Goal: Information Seeking & Learning: Learn about a topic

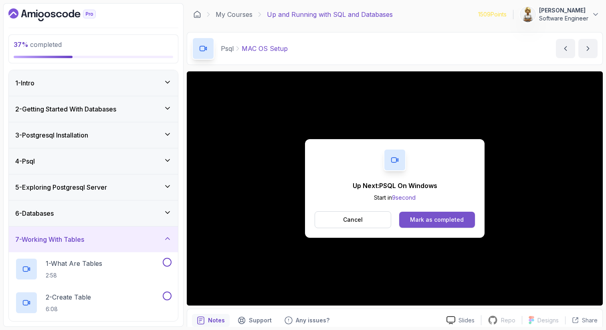
click at [448, 220] on div "Mark as completed" at bounding box center [437, 220] width 54 height 8
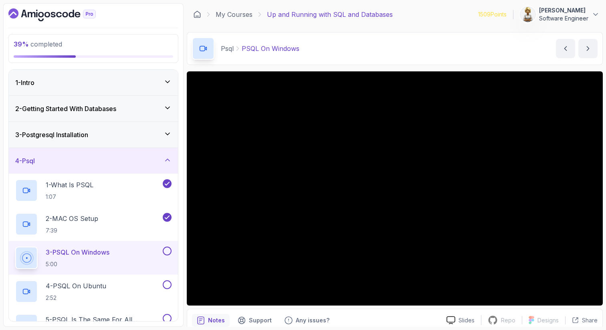
click at [168, 249] on button at bounding box center [167, 251] width 9 height 9
click at [168, 284] on button at bounding box center [167, 284] width 9 height 9
click at [168, 316] on button at bounding box center [167, 318] width 9 height 9
click at [103, 314] on div "5 - PSQL Is The Same For All Operating Systems 1:21" at bounding box center [88, 325] width 146 height 22
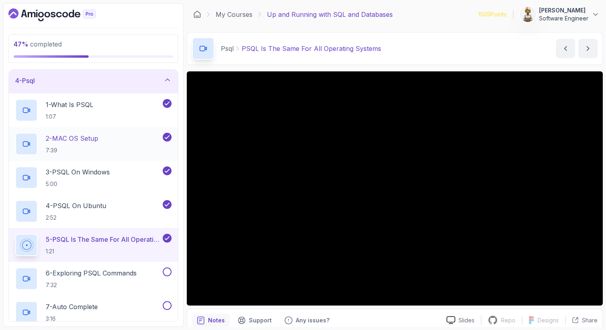
scroll to position [96, 0]
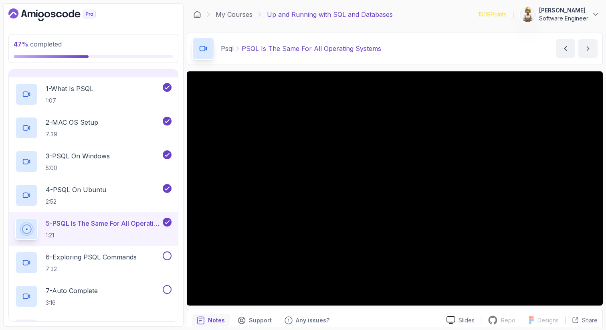
click at [171, 222] on button at bounding box center [167, 222] width 9 height 9
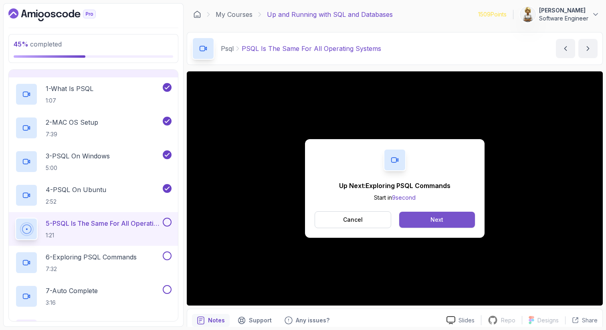
click at [411, 226] on button "Next" at bounding box center [438, 220] width 76 height 16
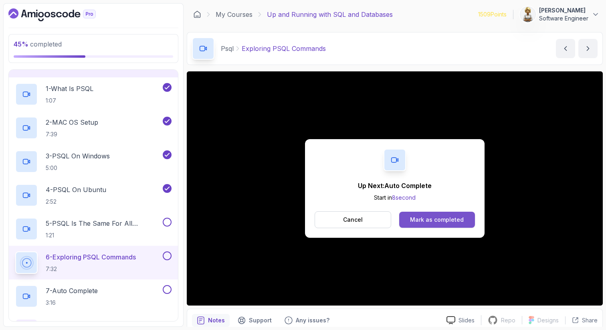
click at [429, 216] on div "Mark as completed" at bounding box center [437, 220] width 54 height 8
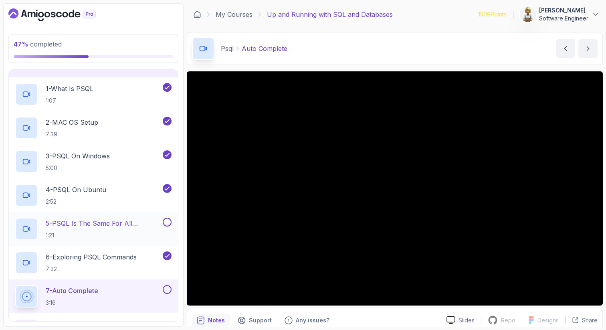
click at [114, 222] on p "5 - PSQL Is The Same For All Operating Systems" at bounding box center [104, 224] width 116 height 10
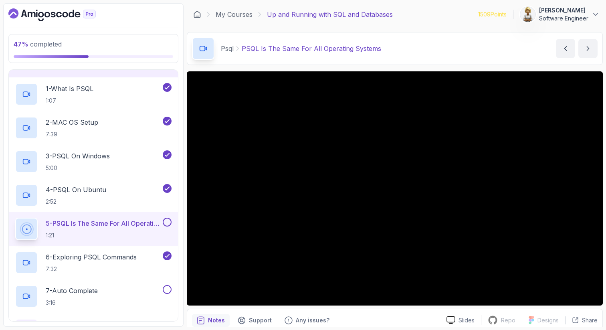
click at [168, 226] on button at bounding box center [167, 222] width 9 height 9
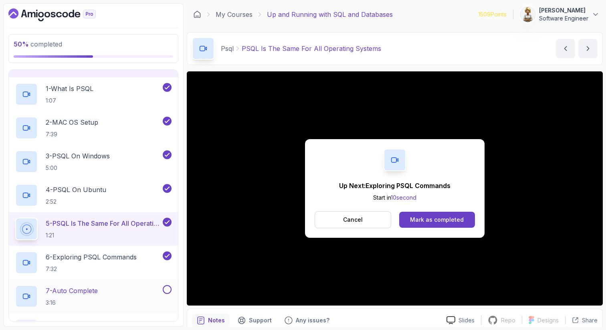
click at [130, 286] on div "7 - Auto Complete 3:16" at bounding box center [88, 296] width 146 height 22
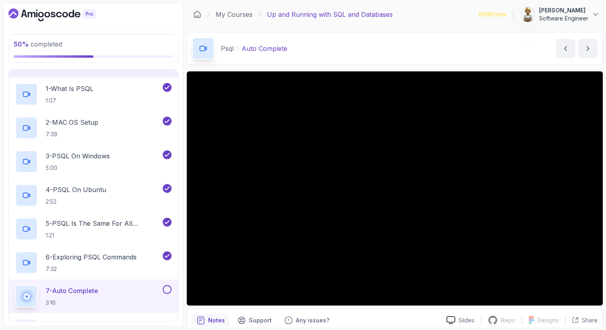
click at [91, 296] on p "7 - Auto Complete" at bounding box center [72, 291] width 53 height 10
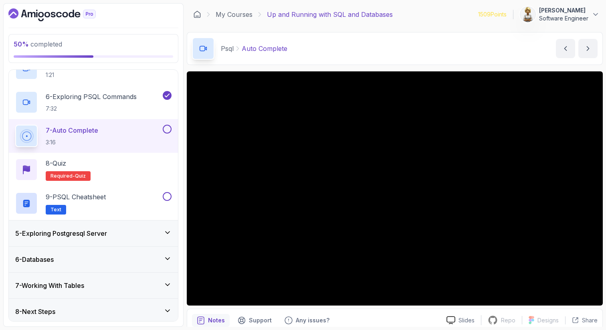
scroll to position [260, 0]
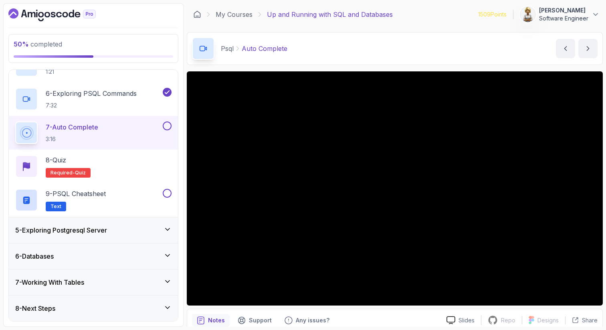
drag, startPoint x: 126, startPoint y: 265, endPoint x: 122, endPoint y: 330, distance: 64.7
click at [122, 330] on section "50 % completed 1 - Intro 2 - Getting Started With Databases 3 - Postgresql Inst…" at bounding box center [303, 165] width 606 height 330
drag, startPoint x: 115, startPoint y: 304, endPoint x: 116, endPoint y: 330, distance: 25.7
click at [116, 330] on section "50 % completed 1 - Intro 2 - Getting Started With Databases 3 - Postgresql Inst…" at bounding box center [303, 165] width 606 height 330
click at [169, 309] on icon at bounding box center [168, 308] width 8 height 8
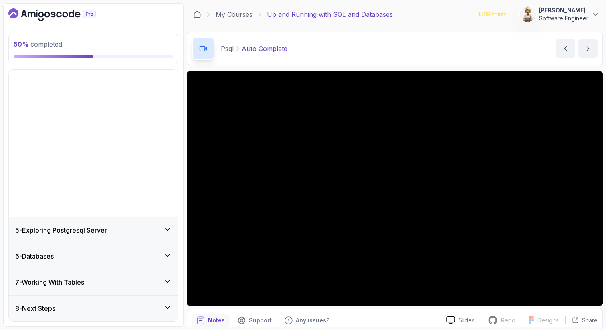
scroll to position [0, 0]
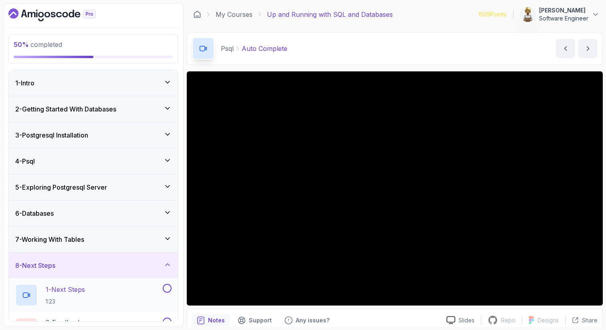
click at [101, 293] on div "1 - Next Steps 1:23" at bounding box center [88, 295] width 146 height 22
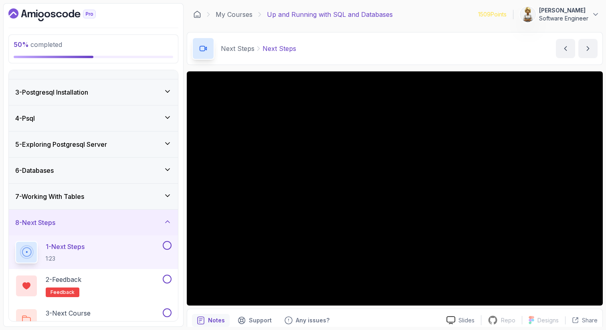
scroll to position [58, 0]
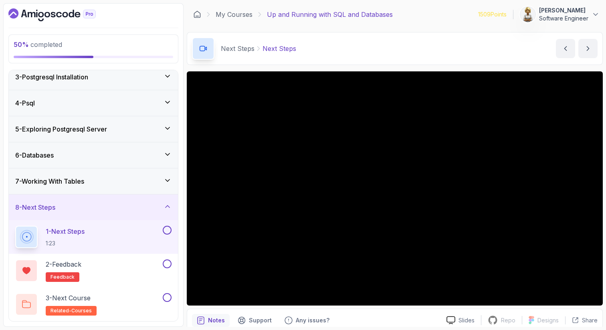
click at [170, 203] on icon at bounding box center [168, 207] width 8 height 8
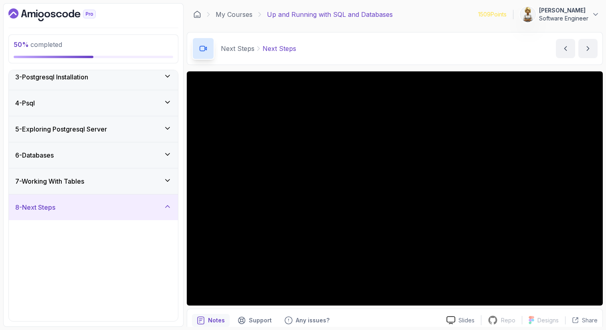
scroll to position [0, 0]
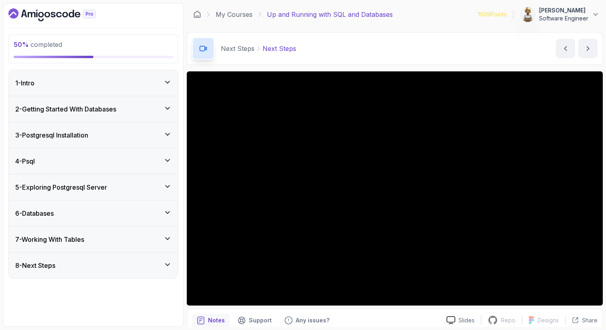
click at [171, 134] on icon at bounding box center [168, 134] width 8 height 8
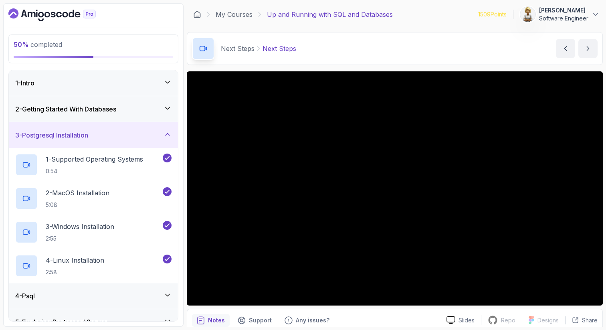
click at [171, 138] on div "3 - Postgresql Installation" at bounding box center [93, 135] width 156 height 10
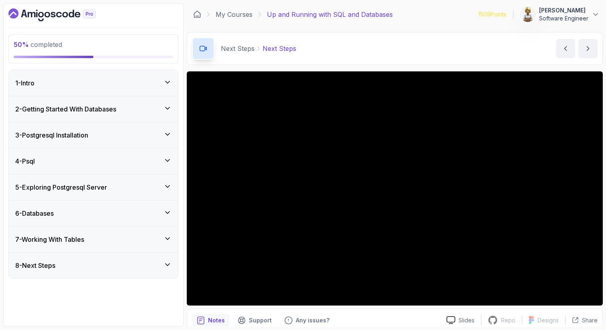
click at [167, 160] on icon at bounding box center [168, 160] width 8 height 8
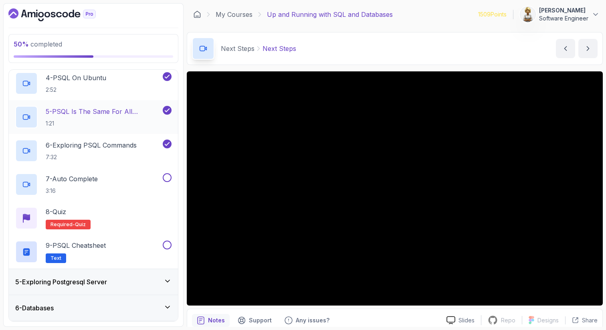
scroll to position [209, 0]
click at [133, 180] on div "7 - Auto Complete 3:16" at bounding box center [88, 184] width 146 height 22
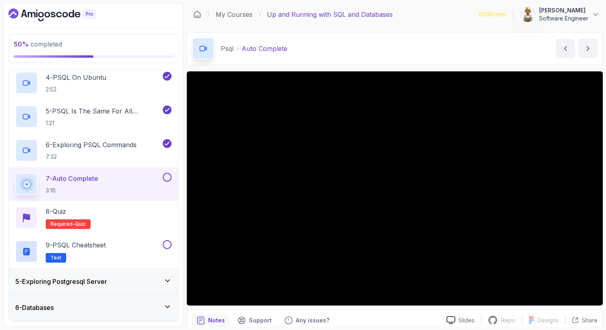
drag, startPoint x: 64, startPoint y: 289, endPoint x: 63, endPoint y: 329, distance: 40.1
click at [63, 330] on section "50 % completed 1 - Intro 2 - Getting Started With Databases 3 - Postgresql Inst…" at bounding box center [303, 165] width 606 height 330
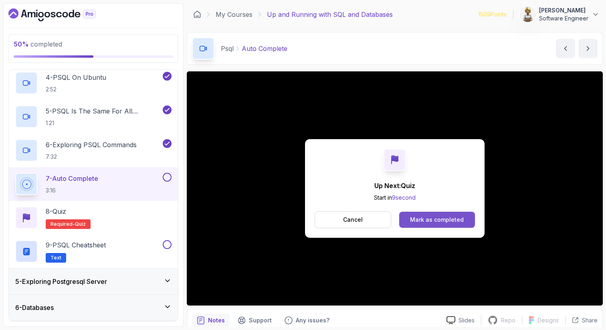
click at [436, 220] on div "Mark as completed" at bounding box center [437, 220] width 54 height 8
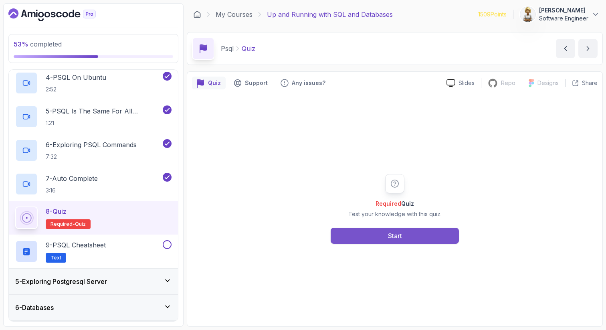
click at [369, 234] on button "Start" at bounding box center [395, 236] width 128 height 16
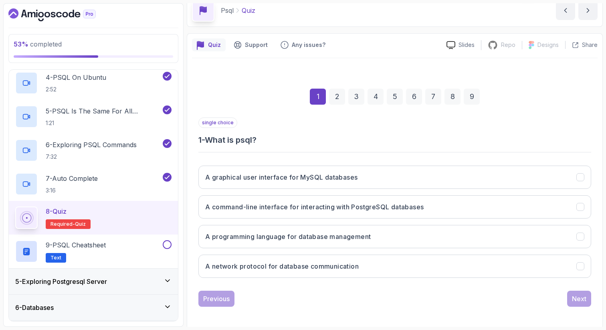
scroll to position [41, 0]
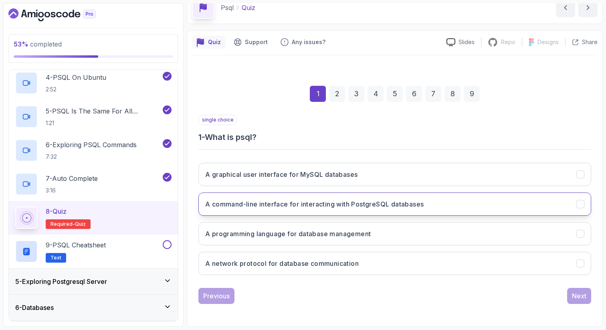
click at [321, 208] on h3 "A command-line interface for interacting with PostgreSQL databases" at bounding box center [314, 204] width 219 height 10
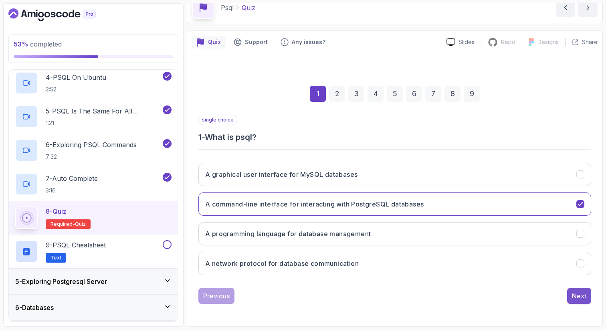
click at [589, 294] on button "Next" at bounding box center [580, 296] width 24 height 16
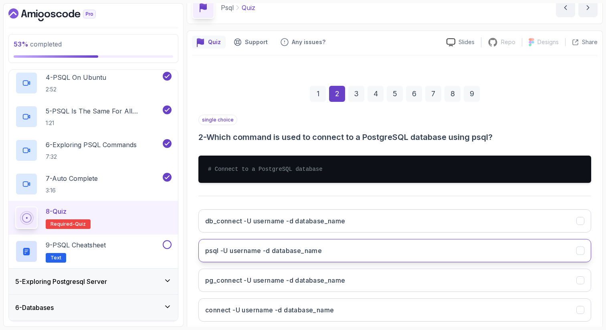
click at [333, 251] on button "psql -U username -d database_name" at bounding box center [395, 250] width 393 height 23
click at [602, 269] on div "Quiz Support Any issues? Slides Repo Repository not available Designs Design no…" at bounding box center [395, 201] width 416 height 343
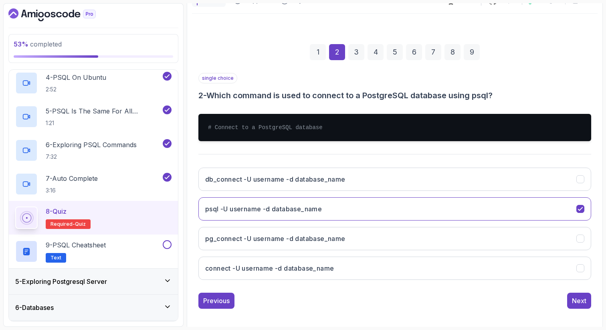
scroll to position [87, 0]
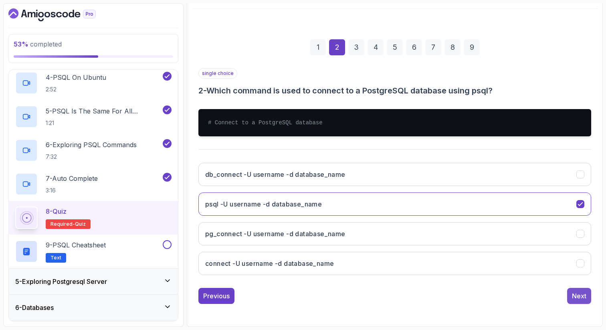
click at [582, 294] on div "Next" at bounding box center [579, 296] width 14 height 10
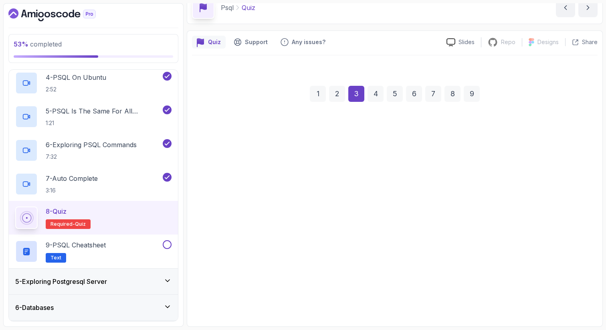
scroll to position [41, 0]
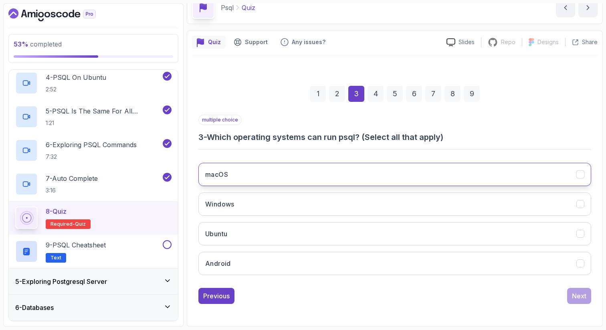
click at [340, 174] on button "macOS" at bounding box center [395, 174] width 393 height 23
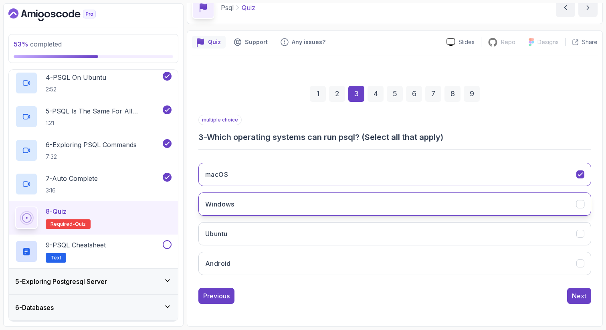
click at [329, 201] on button "Windows" at bounding box center [395, 204] width 393 height 23
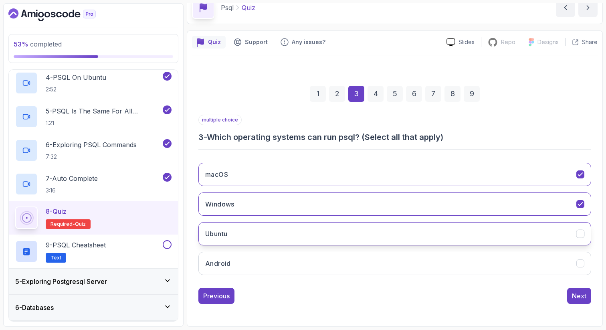
click at [320, 228] on button "Ubuntu" at bounding box center [395, 233] width 393 height 23
click at [581, 294] on div "Next" at bounding box center [579, 296] width 14 height 10
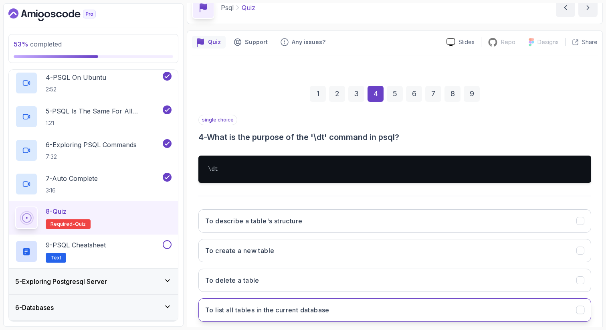
click at [408, 314] on button "To list all tables in the current database" at bounding box center [395, 309] width 393 height 23
click at [602, 296] on div "Quiz Support Any issues? Slides Repo Repository not available Designs Design no…" at bounding box center [395, 201] width 416 height 343
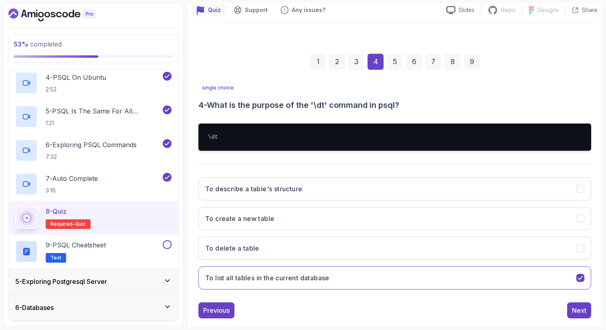
scroll to position [87, 0]
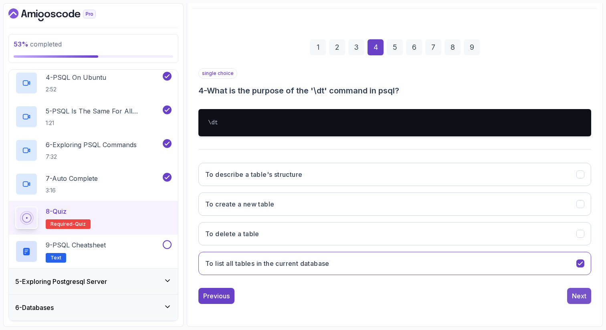
click at [582, 294] on div "Next" at bounding box center [579, 296] width 14 height 10
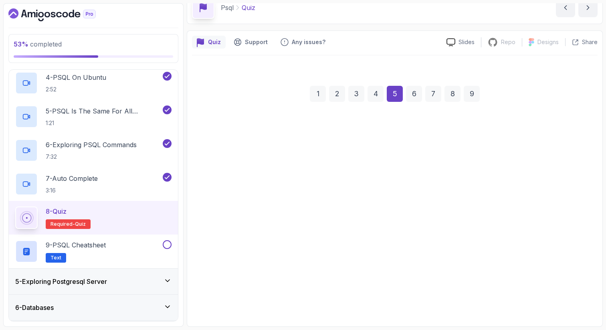
scroll to position [41, 0]
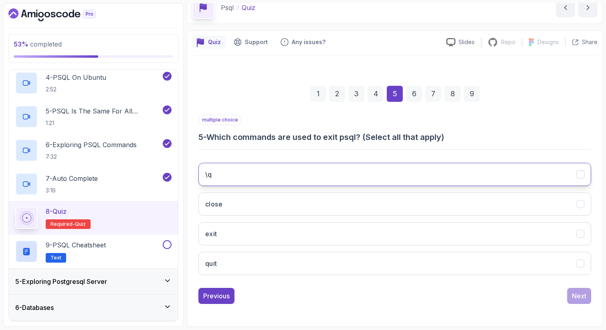
click at [301, 170] on button "\q" at bounding box center [395, 174] width 393 height 23
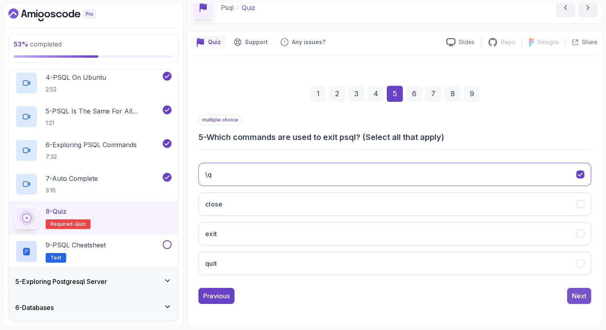
click at [580, 295] on div "Next" at bounding box center [579, 296] width 14 height 10
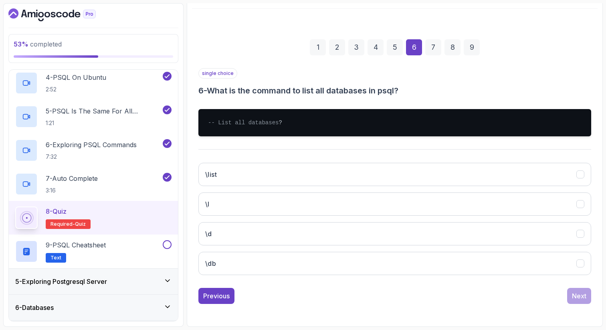
scroll to position [95, 0]
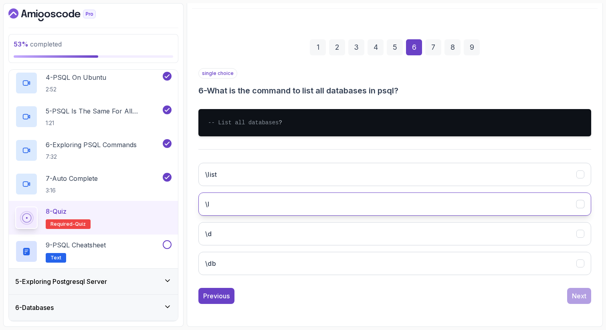
click at [351, 201] on button "\l" at bounding box center [395, 204] width 393 height 23
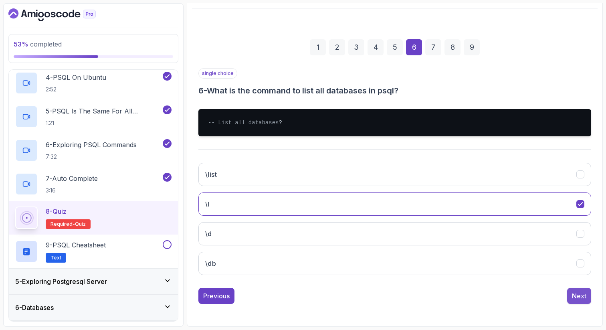
click at [582, 292] on div "Next" at bounding box center [579, 296] width 14 height 10
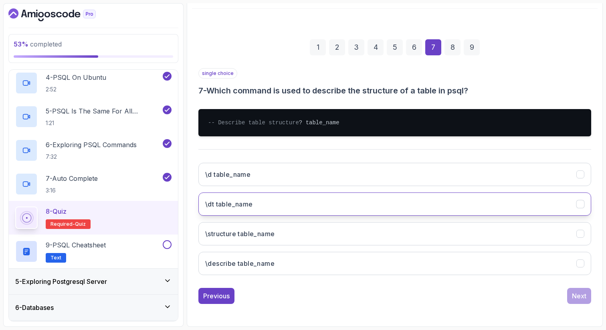
click at [428, 199] on button "\dt table_name" at bounding box center [395, 204] width 393 height 23
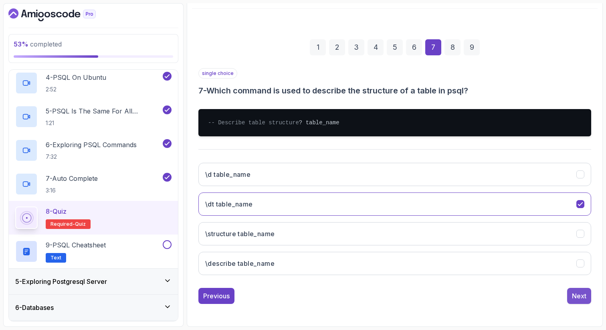
click at [582, 292] on div "Next" at bounding box center [579, 296] width 14 height 10
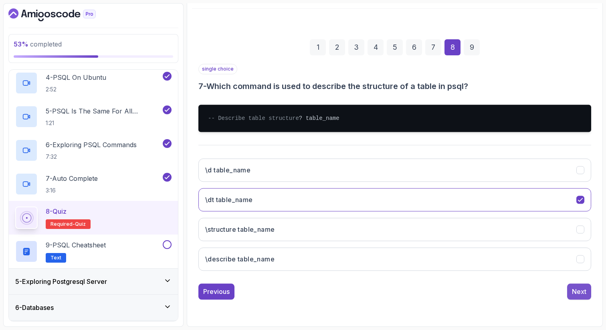
scroll to position [41, 0]
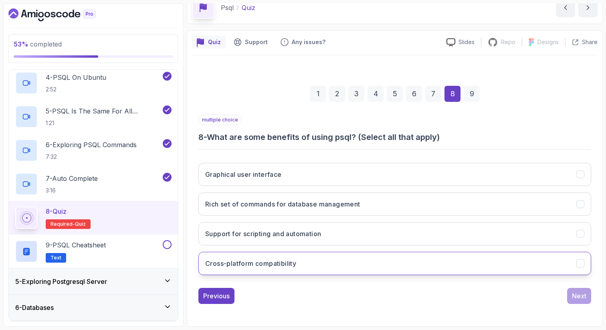
click at [260, 262] on h3 "Cross-platform compatibility" at bounding box center [250, 264] width 91 height 10
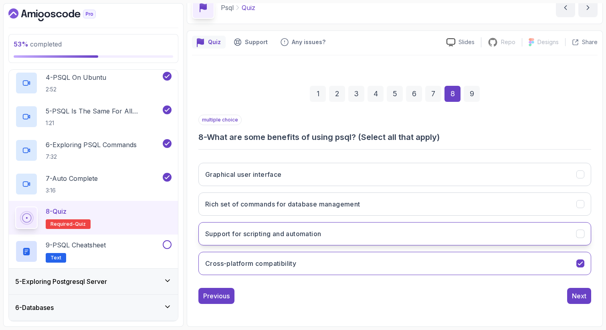
click at [256, 234] on h3 "Support for scripting and automation" at bounding box center [263, 234] width 116 height 10
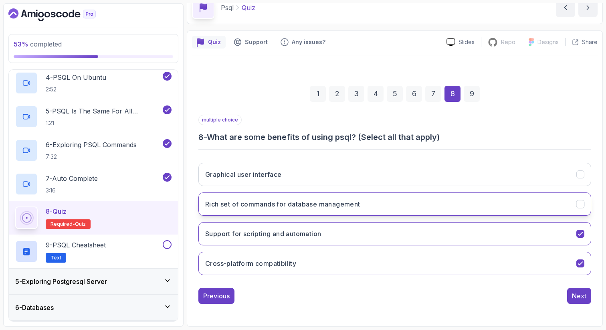
click at [269, 201] on h3 "Rich set of commands for database management" at bounding box center [282, 204] width 155 height 10
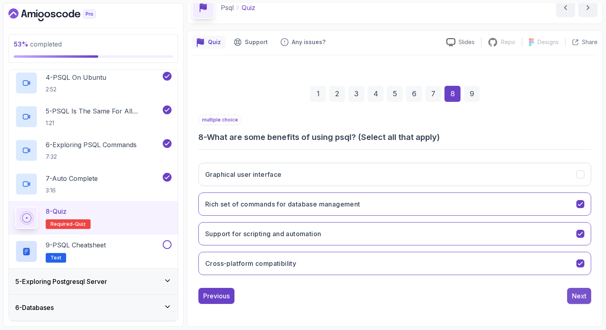
click at [580, 297] on div "Next" at bounding box center [579, 296] width 14 height 10
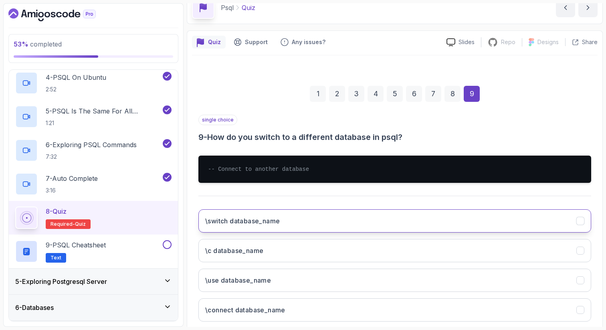
drag, startPoint x: 288, startPoint y: 220, endPoint x: 207, endPoint y: 219, distance: 81.8
click at [207, 219] on button "\switch database_name" at bounding box center [395, 220] width 393 height 23
click at [237, 255] on h3 "\c database_name" at bounding box center [234, 251] width 58 height 10
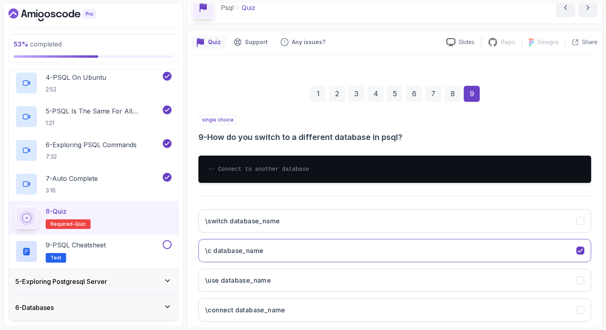
click at [605, 280] on section "53 % completed 1 - Intro 2 - Getting Started With Databases 3 - Postgresql Inst…" at bounding box center [303, 165] width 606 height 330
click at [602, 280] on div "Quiz Support Any issues? Slides Repo Repository not available Designs Design no…" at bounding box center [395, 201] width 416 height 343
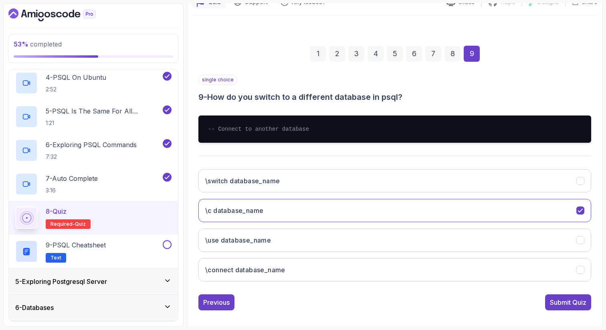
scroll to position [87, 0]
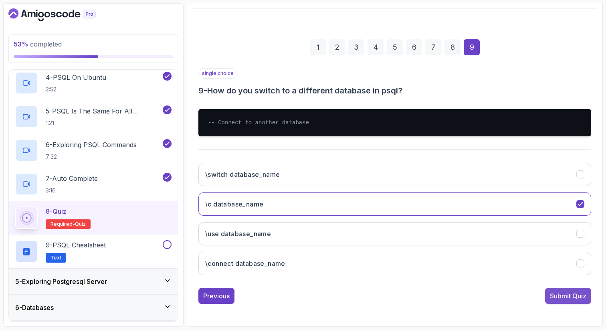
click at [571, 292] on div "Submit Quiz" at bounding box center [568, 296] width 37 height 10
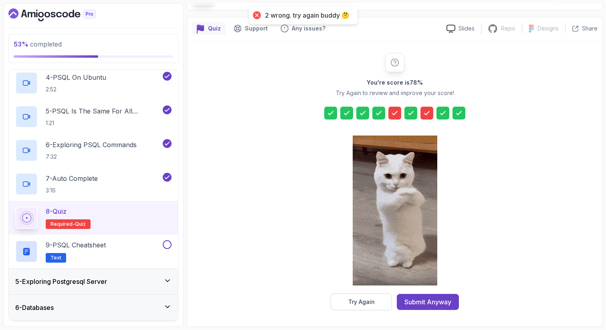
click at [396, 109] on icon at bounding box center [395, 113] width 8 height 8
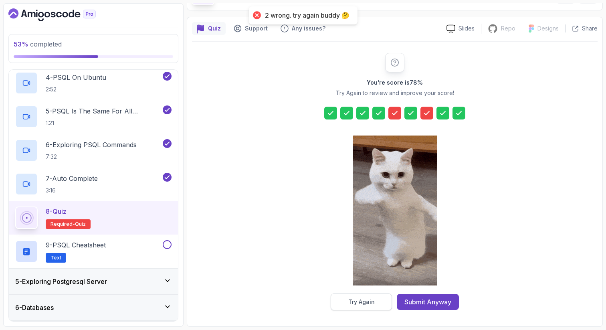
click at [364, 300] on div "Try Again" at bounding box center [362, 302] width 26 height 8
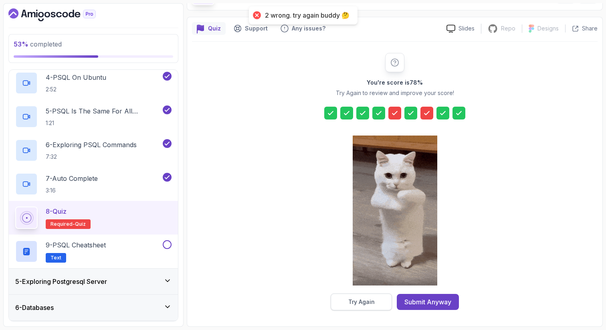
scroll to position [41, 0]
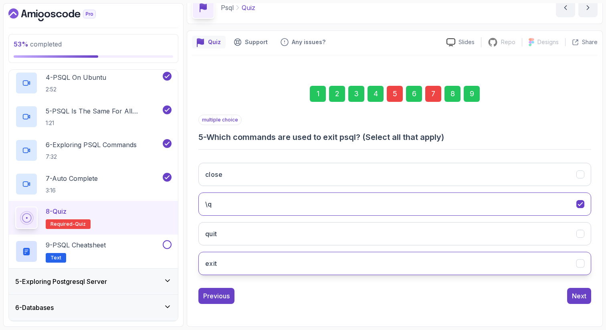
click at [239, 263] on button "exit" at bounding box center [395, 263] width 393 height 23
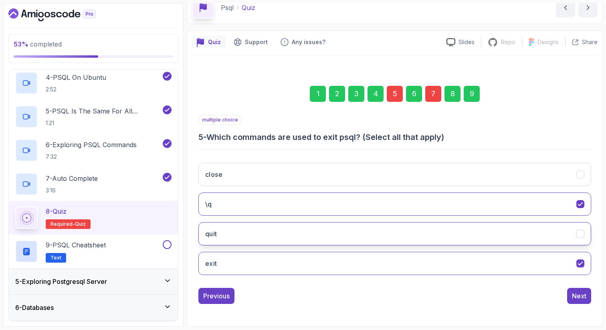
click at [248, 231] on button "quit" at bounding box center [395, 233] width 393 height 23
click at [436, 91] on div "7" at bounding box center [434, 94] width 16 height 16
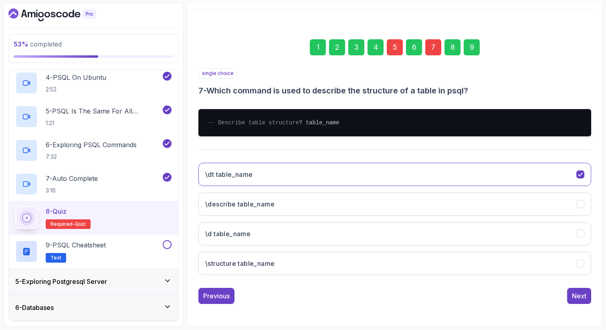
scroll to position [95, 0]
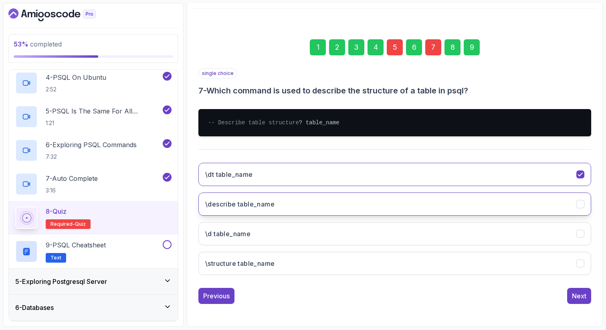
click at [270, 206] on h3 "\describe table_name" at bounding box center [239, 204] width 69 height 10
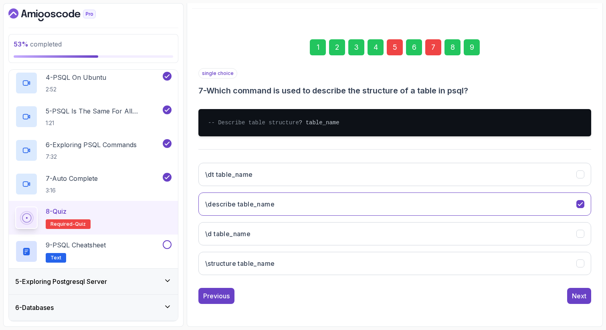
click at [472, 40] on div "9" at bounding box center [472, 47] width 16 height 16
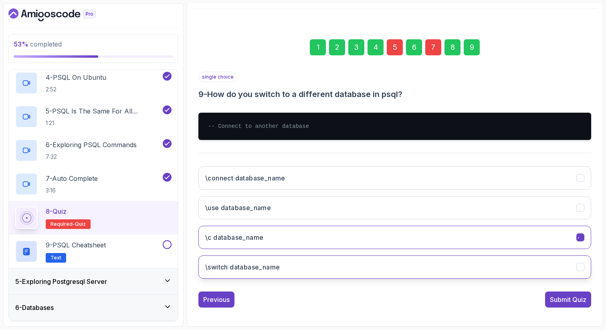
scroll to position [87, 0]
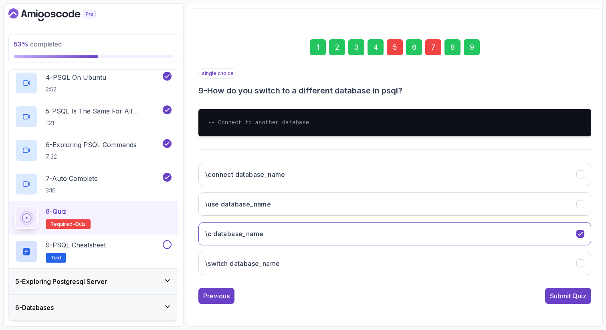
click at [580, 291] on div "Submit Quiz" at bounding box center [568, 296] width 37 height 10
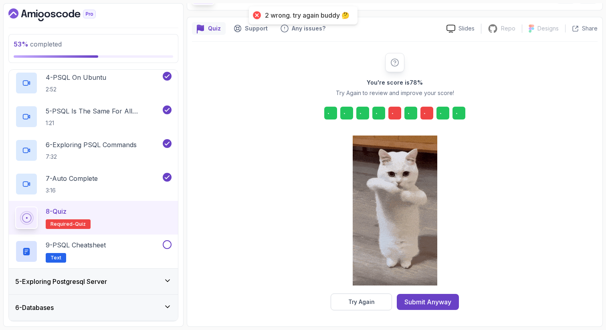
scroll to position [55, 0]
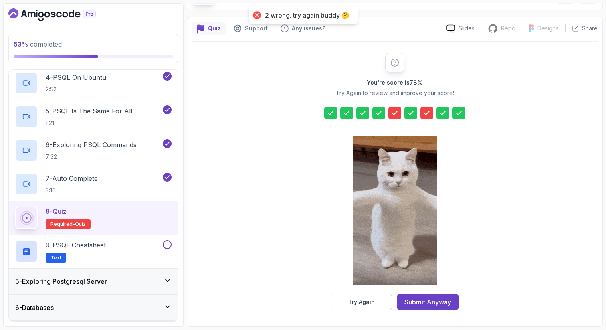
click at [397, 111] on icon at bounding box center [395, 113] width 8 height 8
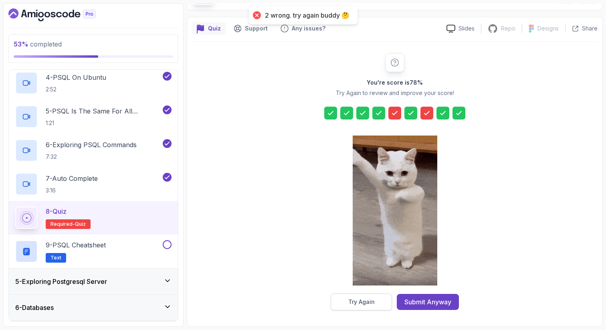
click at [354, 302] on div "Try Again" at bounding box center [362, 302] width 26 height 8
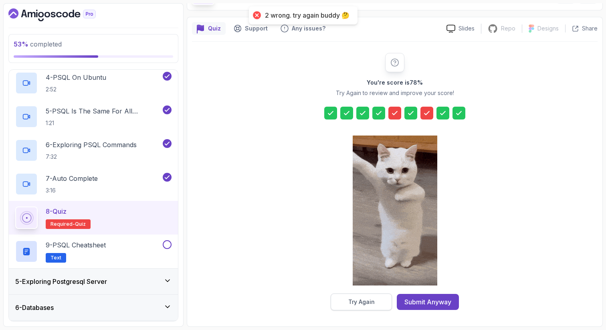
scroll to position [41, 0]
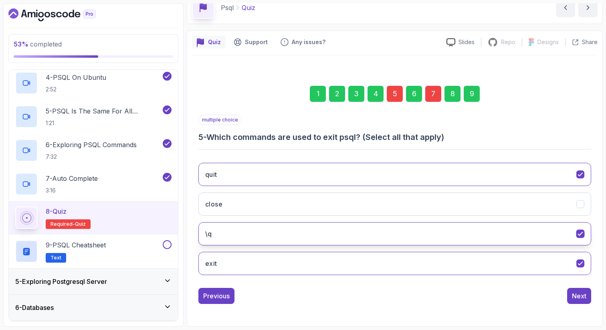
click at [483, 235] on button "\q" at bounding box center [395, 233] width 393 height 23
click at [493, 234] on button "\q" at bounding box center [395, 233] width 393 height 23
click at [432, 96] on div "7" at bounding box center [434, 94] width 16 height 16
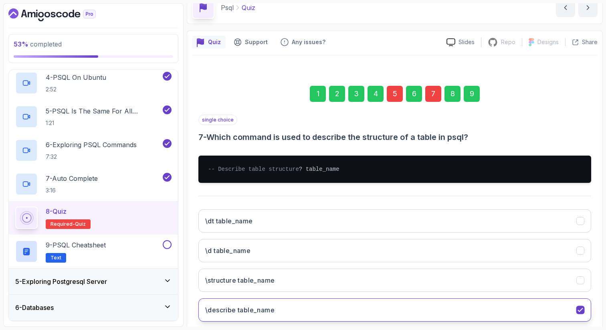
click at [268, 315] on h3 "\describe table_name" at bounding box center [239, 310] width 69 height 10
click at [577, 255] on icon "\\d table_name" at bounding box center [581, 251] width 8 height 8
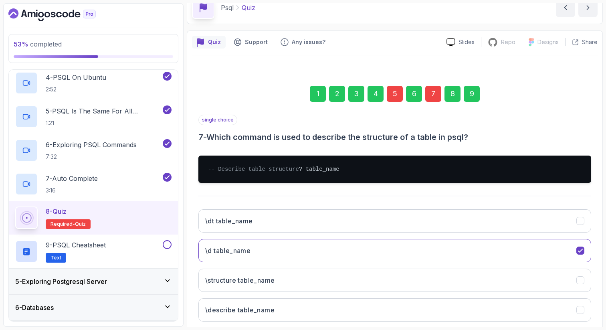
click at [475, 94] on div "9" at bounding box center [472, 94] width 16 height 16
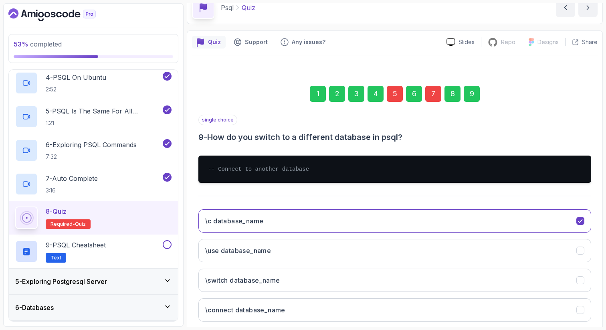
click at [600, 212] on div "Quiz Support Any issues? Slides Repo Repository not available Designs Design no…" at bounding box center [395, 201] width 416 height 343
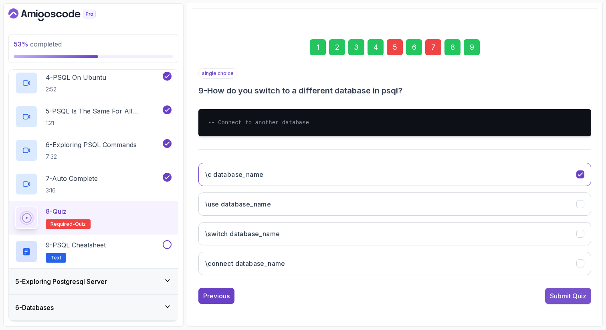
click at [558, 295] on div "Submit Quiz" at bounding box center [568, 296] width 37 height 10
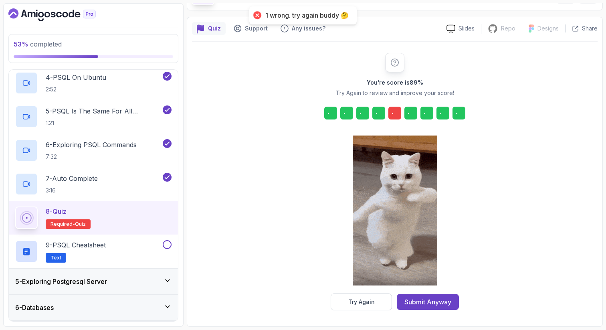
scroll to position [55, 0]
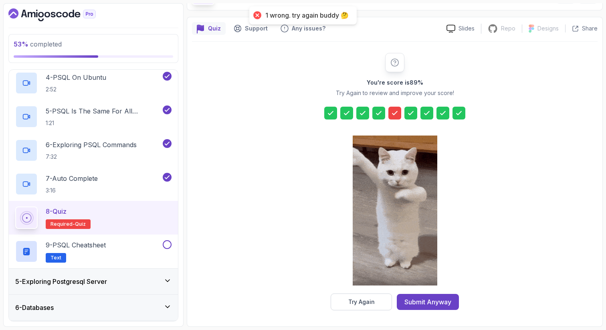
click at [393, 111] on icon at bounding box center [395, 113] width 8 height 8
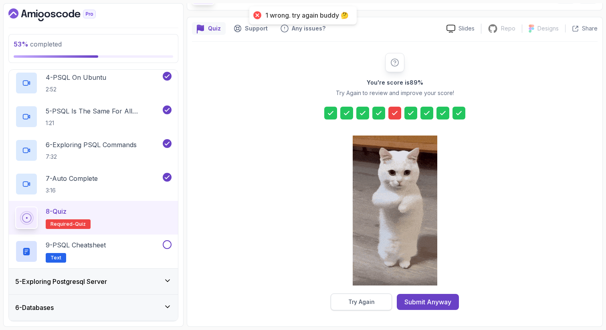
click at [354, 302] on div "Try Again" at bounding box center [362, 302] width 26 height 8
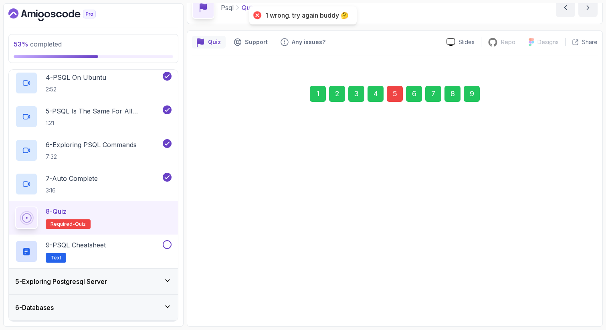
scroll to position [41, 0]
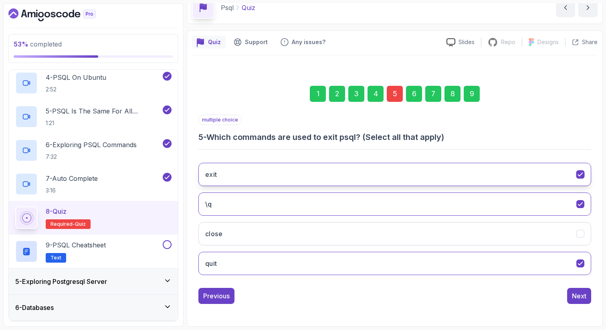
click at [377, 163] on button "exit" at bounding box center [395, 174] width 393 height 23
click at [470, 90] on div "9" at bounding box center [472, 94] width 16 height 16
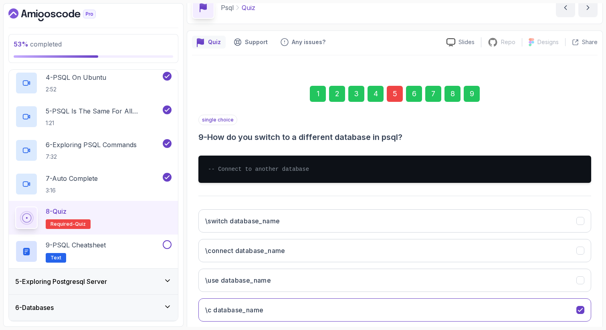
click at [603, 294] on section "53 % completed 1 - Intro 2 - Getting Started With Databases 3 - Postgresql Inst…" at bounding box center [303, 165] width 606 height 330
click at [598, 298] on div "1 2 3 4 5 6 7 8 9 single choice 9 - How do you switch to a different database i…" at bounding box center [395, 212] width 406 height 290
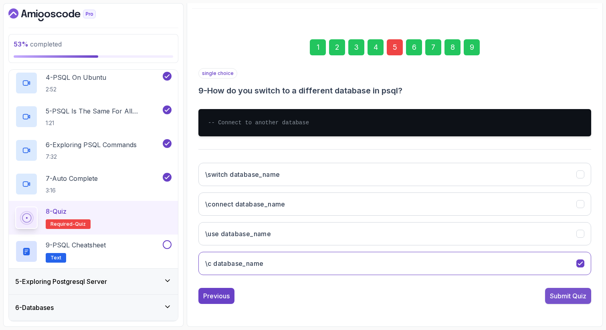
click at [568, 296] on div "Submit Quiz" at bounding box center [568, 296] width 37 height 10
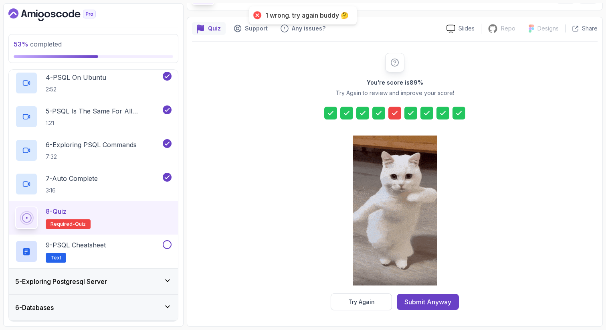
click at [398, 112] on icon at bounding box center [395, 113] width 8 height 8
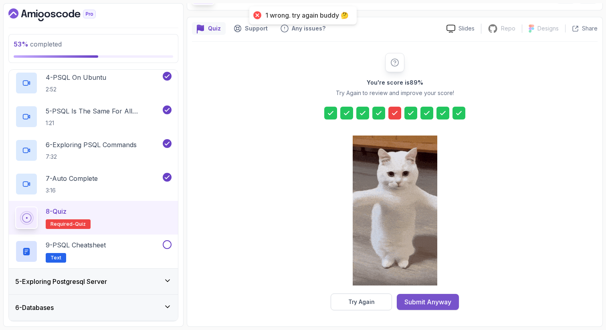
click at [420, 303] on div "Submit Anyway" at bounding box center [428, 302] width 47 height 10
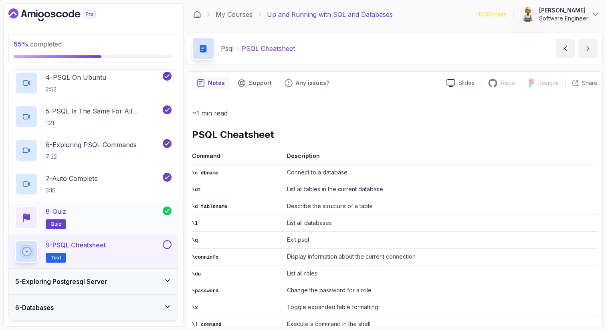
click at [122, 213] on div "8 - Quiz quiz" at bounding box center [89, 218] width 148 height 22
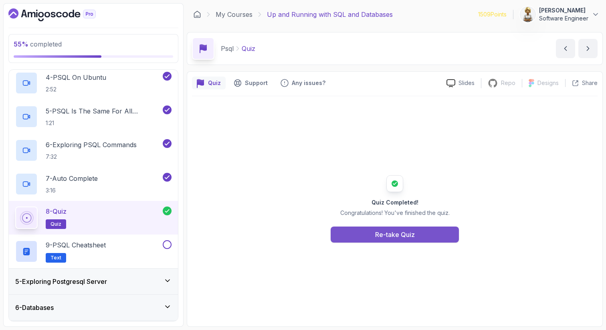
click at [394, 233] on div "Re-take Quiz" at bounding box center [395, 235] width 40 height 10
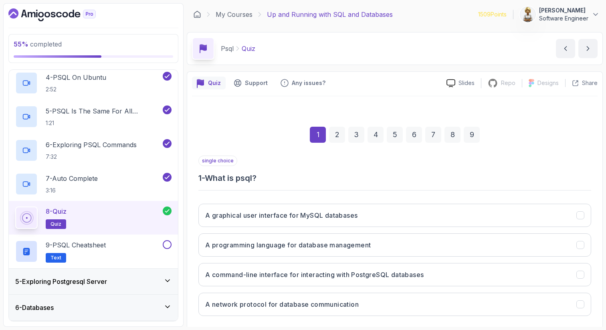
click at [429, 135] on div "7" at bounding box center [434, 135] width 16 height 16
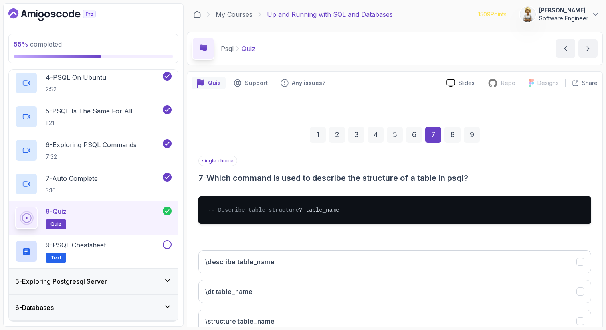
click at [376, 132] on div "4" at bounding box center [376, 135] width 16 height 16
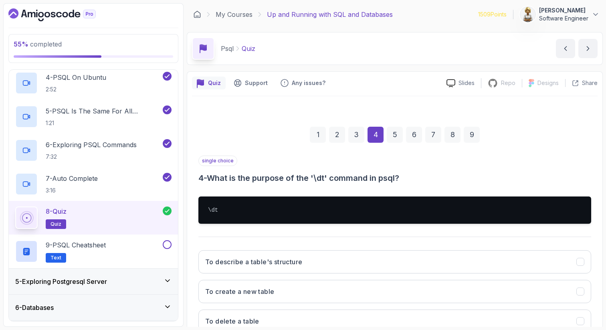
click at [397, 132] on div "5" at bounding box center [395, 135] width 16 height 16
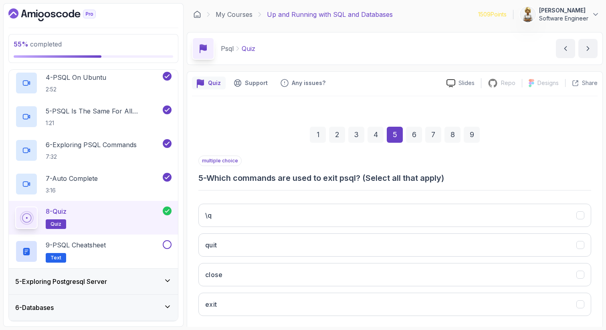
click at [523, 147] on div "1 2 3 4 5 6 7 8 9" at bounding box center [395, 135] width 393 height 42
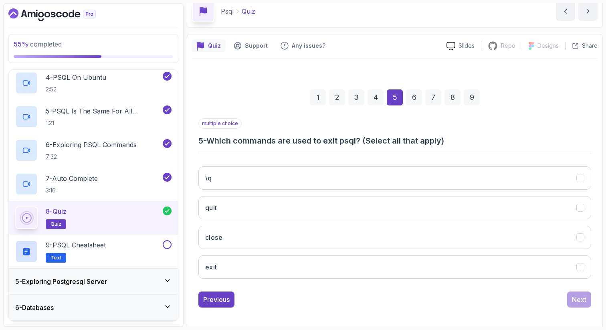
scroll to position [41, 0]
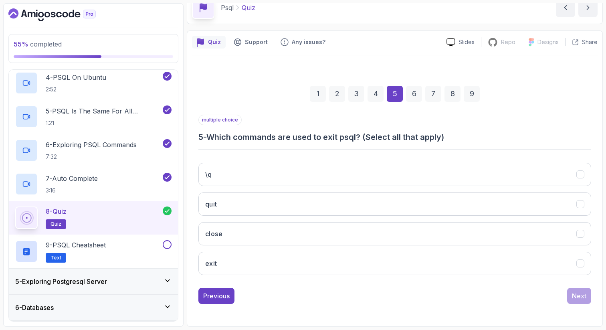
click at [375, 94] on div "4" at bounding box center [376, 94] width 16 height 16
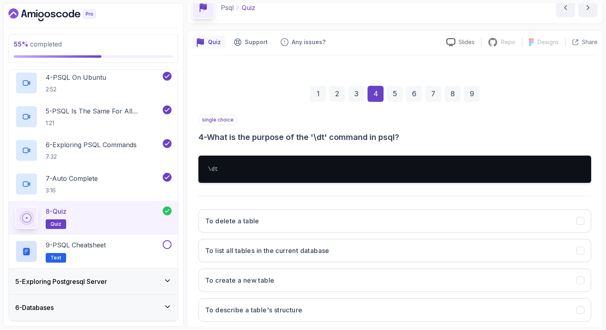
click at [509, 129] on div "single choice 4 - What is the purpose of the '\dt' command in psql?" at bounding box center [395, 129] width 393 height 28
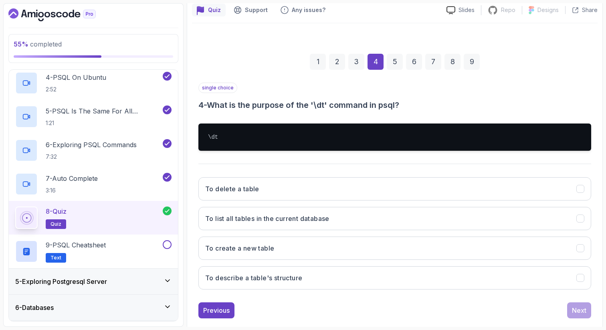
scroll to position [87, 0]
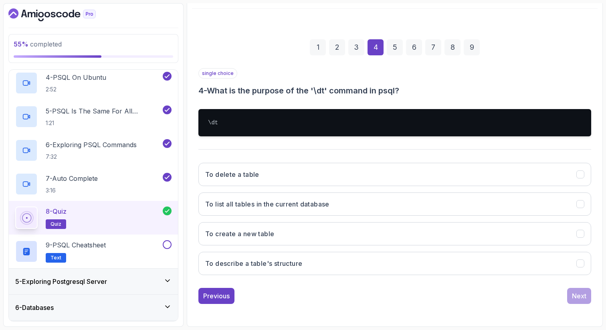
click at [168, 211] on icon at bounding box center [167, 211] width 6 height 6
click at [171, 208] on div at bounding box center [167, 211] width 9 height 9
click at [115, 218] on div "8 - Quiz quiz" at bounding box center [89, 218] width 148 height 22
click at [317, 48] on div "1" at bounding box center [318, 47] width 16 height 16
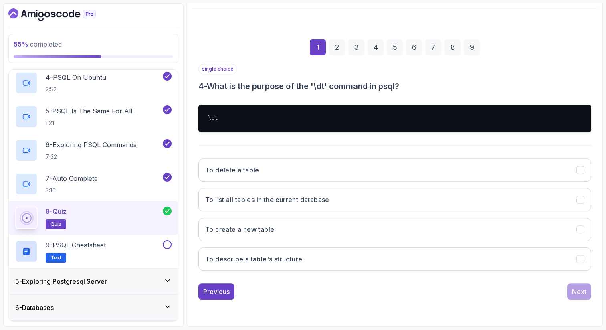
scroll to position [41, 0]
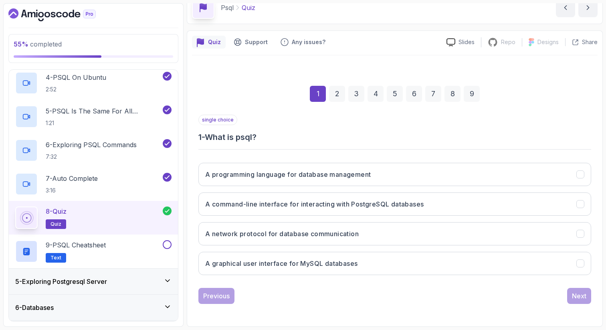
click at [133, 216] on div "8 - Quiz quiz" at bounding box center [89, 218] width 148 height 22
click at [114, 247] on div "9 - PSQL Cheatsheet Text" at bounding box center [88, 251] width 146 height 22
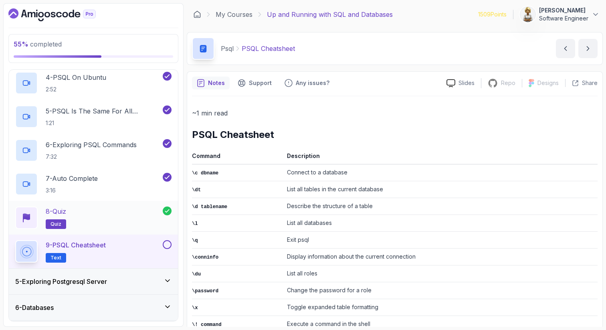
click at [104, 219] on div "8 - Quiz quiz" at bounding box center [89, 218] width 148 height 22
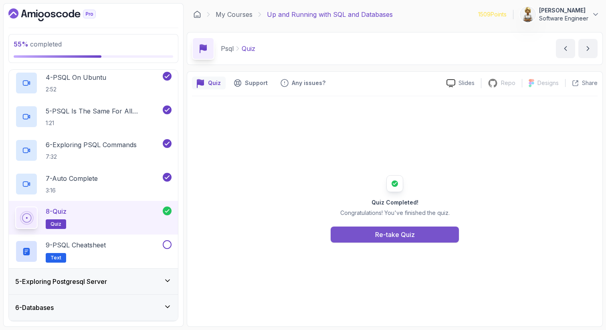
click at [367, 234] on button "Re-take Quiz" at bounding box center [395, 235] width 128 height 16
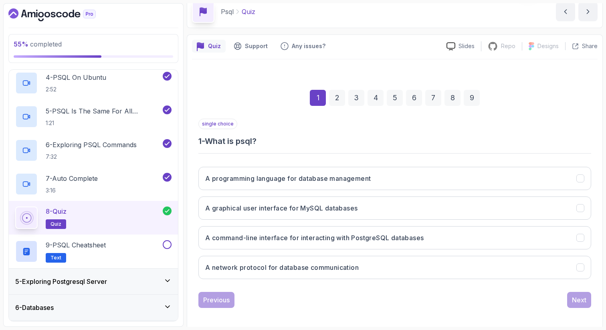
scroll to position [41, 0]
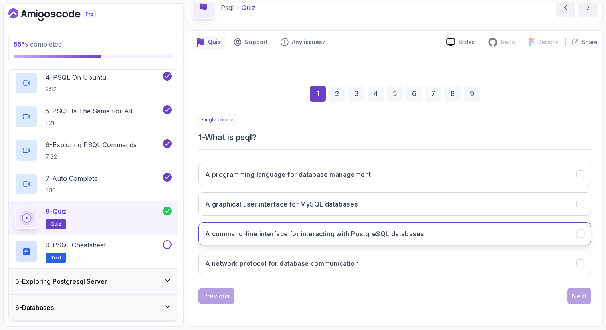
click at [412, 234] on h3 "A command-line interface for interacting with PostgreSQL databases" at bounding box center [314, 234] width 219 height 10
click at [587, 294] on button "Next" at bounding box center [580, 296] width 24 height 16
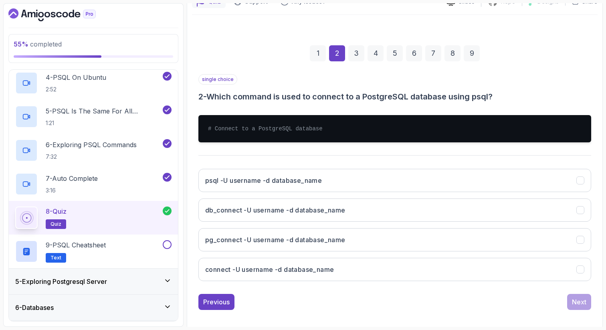
scroll to position [87, 0]
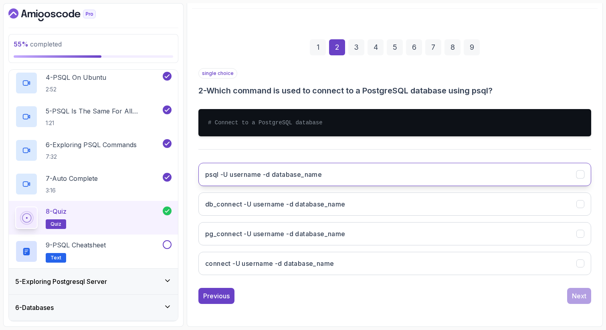
click at [272, 172] on h3 "psql -U username -d database_name" at bounding box center [263, 175] width 117 height 10
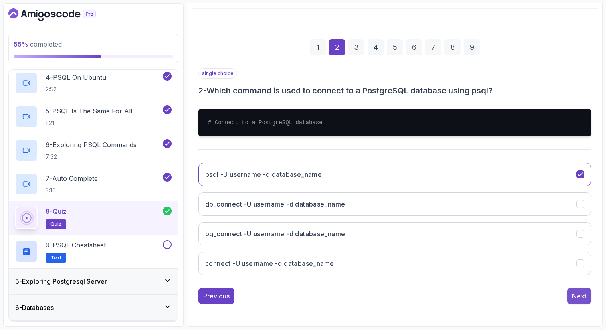
click at [577, 296] on div "Next" at bounding box center [579, 296] width 14 height 10
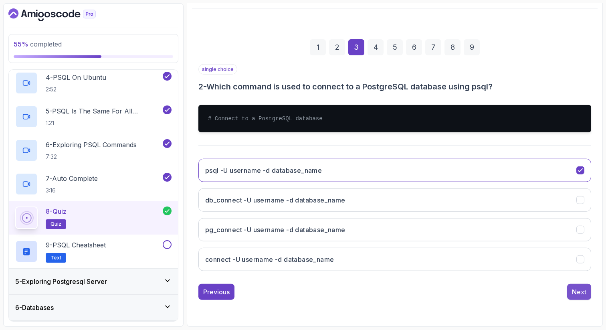
scroll to position [41, 0]
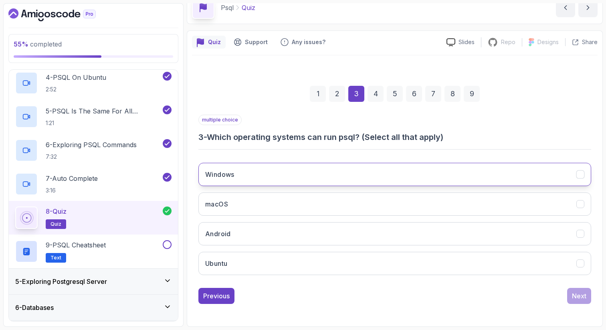
click at [481, 169] on button "Windows" at bounding box center [395, 174] width 393 height 23
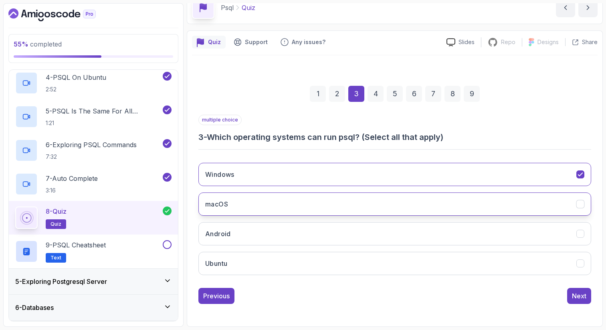
click at [468, 209] on button "macOS" at bounding box center [395, 204] width 393 height 23
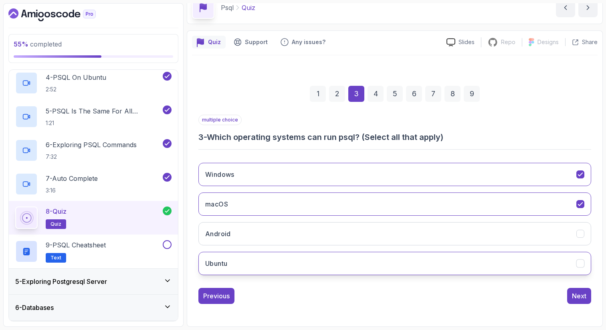
click at [457, 262] on button "Ubuntu" at bounding box center [395, 263] width 393 height 23
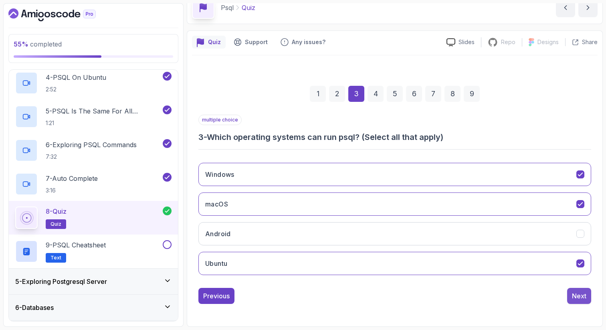
click at [576, 295] on div "Next" at bounding box center [579, 296] width 14 height 10
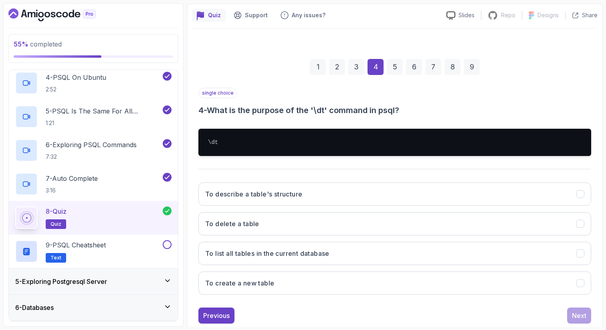
scroll to position [73, 0]
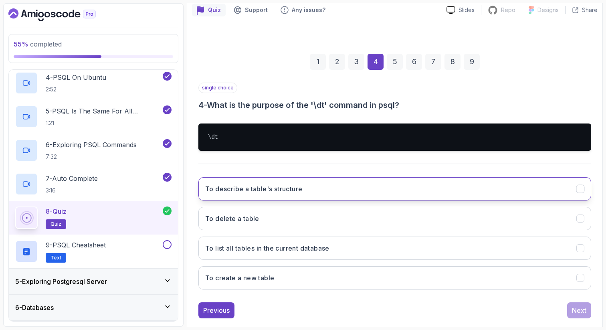
click at [381, 188] on button "To describe a table's structure" at bounding box center [395, 188] width 393 height 23
click at [584, 314] on div "Next" at bounding box center [579, 311] width 14 height 10
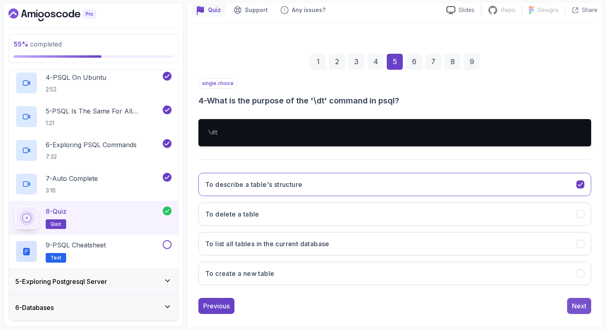
scroll to position [41, 0]
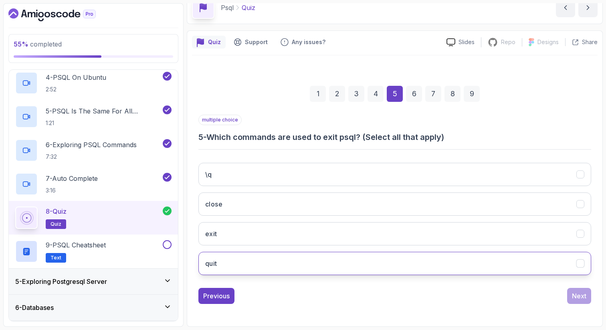
click at [320, 259] on button "quit" at bounding box center [395, 263] width 393 height 23
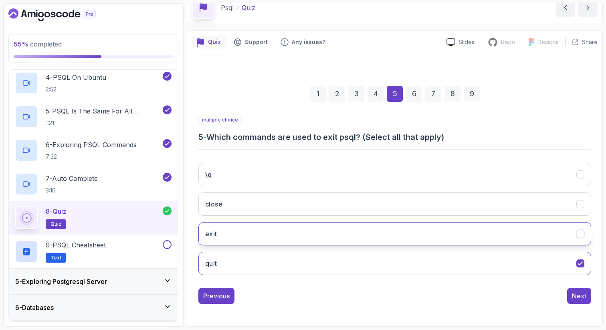
click at [321, 230] on button "exit" at bounding box center [395, 233] width 393 height 23
click at [589, 296] on button "Next" at bounding box center [580, 296] width 24 height 16
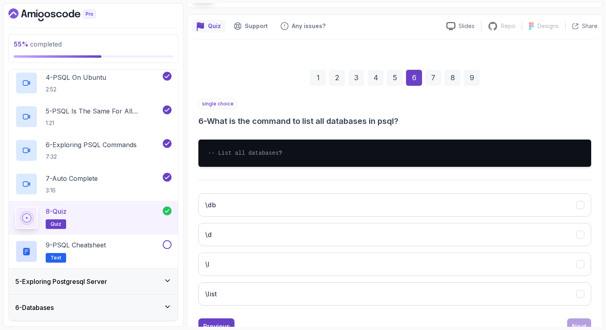
scroll to position [73, 0]
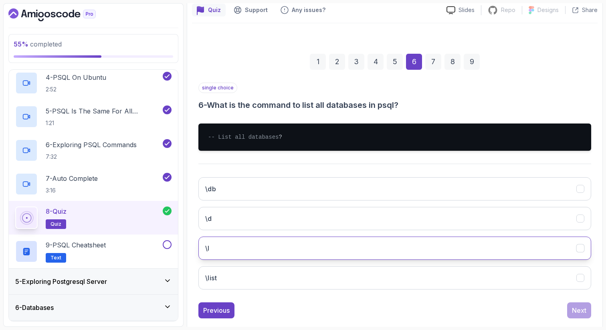
click at [306, 259] on button "\l" at bounding box center [395, 248] width 393 height 23
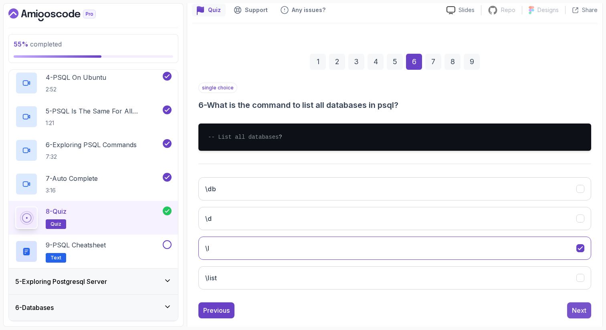
click at [575, 315] on div "Next" at bounding box center [579, 311] width 14 height 10
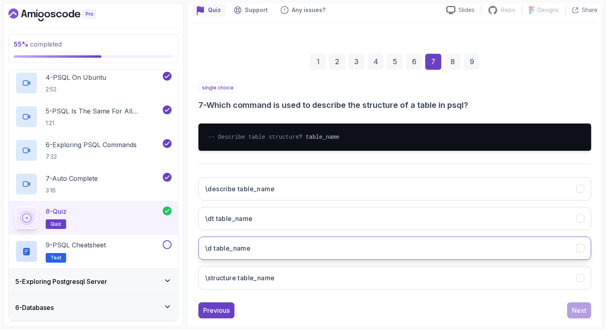
click at [290, 258] on button "\d table_name" at bounding box center [395, 248] width 393 height 23
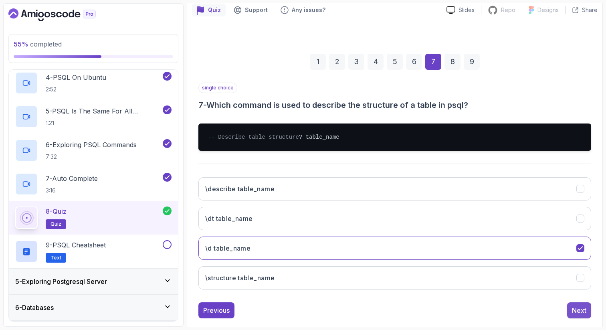
click at [583, 318] on button "Next" at bounding box center [580, 310] width 24 height 16
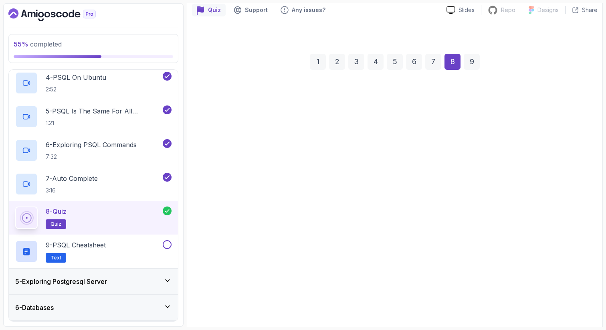
scroll to position [41, 0]
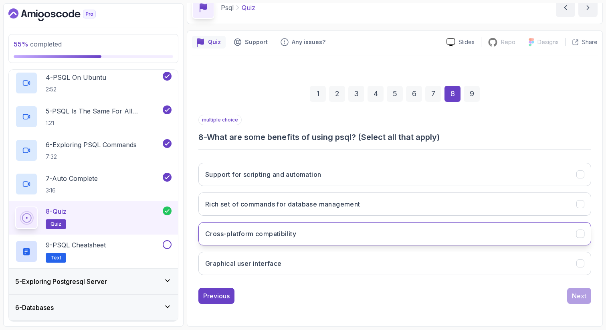
click at [322, 231] on button "Cross-platform compatibility" at bounding box center [395, 233] width 393 height 23
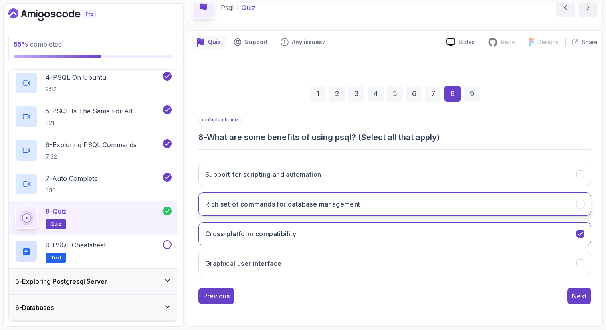
click at [319, 207] on h3 "Rich set of commands for database management" at bounding box center [282, 204] width 155 height 10
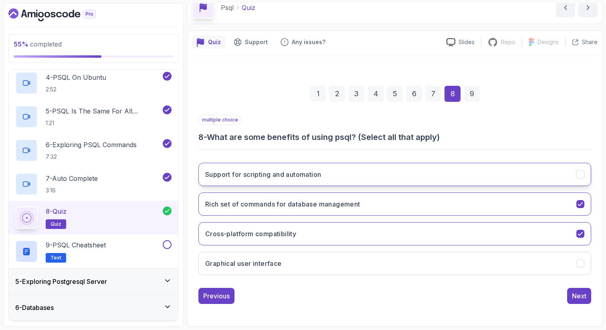
click at [331, 181] on button "Support for scripting and automation" at bounding box center [395, 174] width 393 height 23
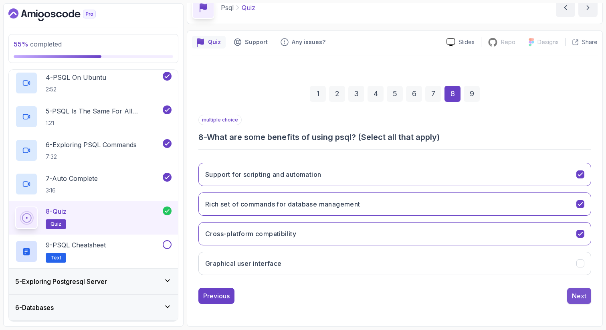
click at [585, 292] on div "Next" at bounding box center [579, 296] width 14 height 10
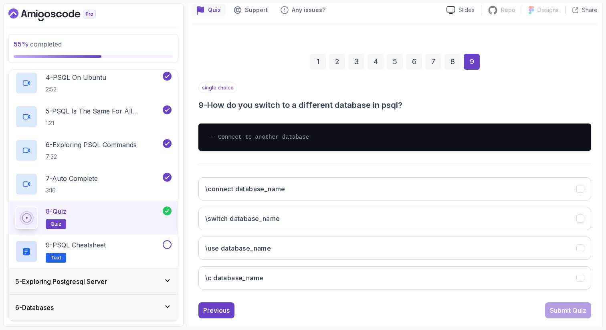
scroll to position [87, 0]
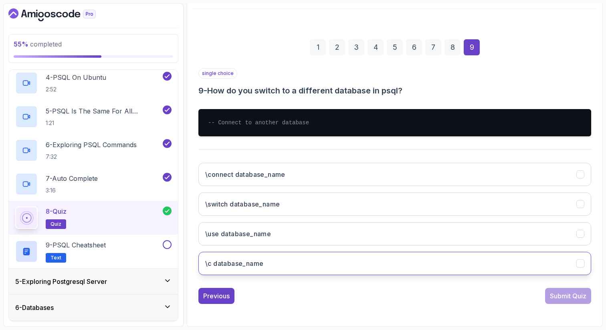
click at [338, 259] on button "\c database_name" at bounding box center [395, 263] width 393 height 23
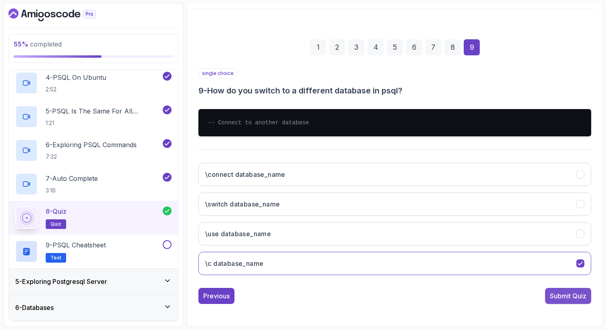
click at [578, 298] on div "Submit Quiz" at bounding box center [568, 296] width 37 height 10
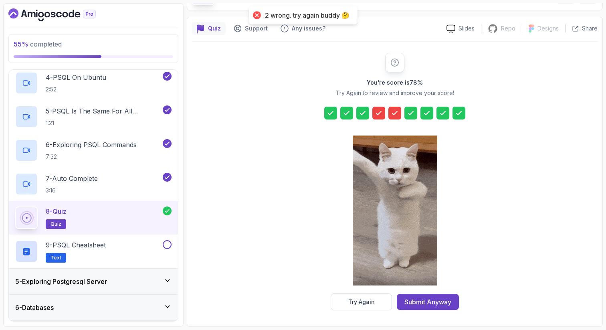
click at [383, 109] on div at bounding box center [379, 113] width 13 height 13
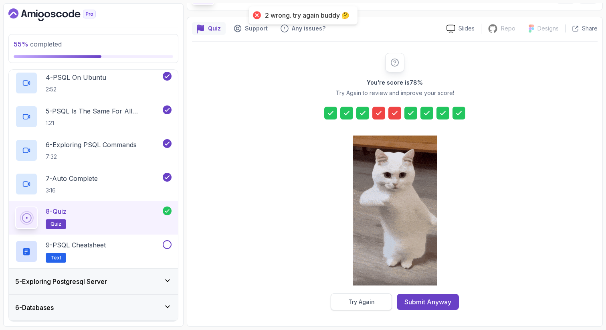
click at [383, 300] on button "Try Again" at bounding box center [361, 302] width 61 height 17
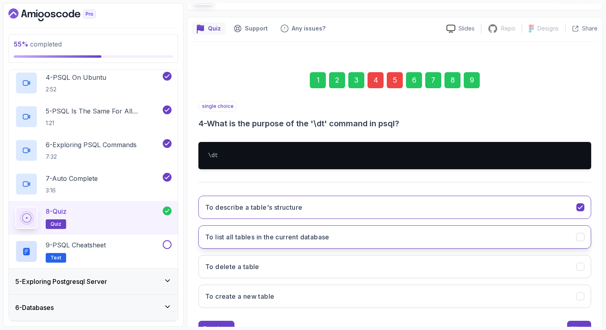
click at [241, 237] on h3 "To list all tables in the current database" at bounding box center [267, 237] width 124 height 10
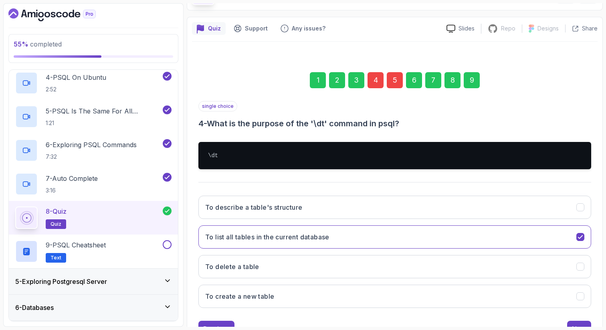
click at [397, 82] on div "5" at bounding box center [395, 80] width 16 height 16
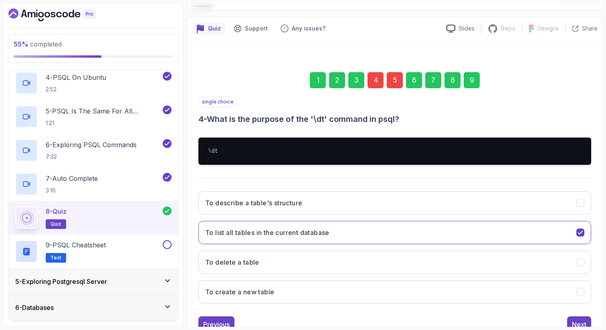
scroll to position [41, 0]
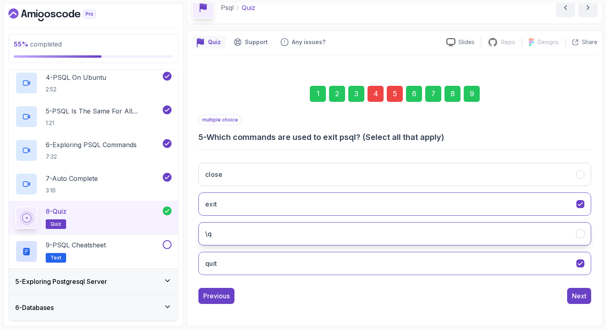
click at [358, 228] on button "\q" at bounding box center [395, 233] width 393 height 23
click at [469, 95] on div "9" at bounding box center [472, 94] width 16 height 16
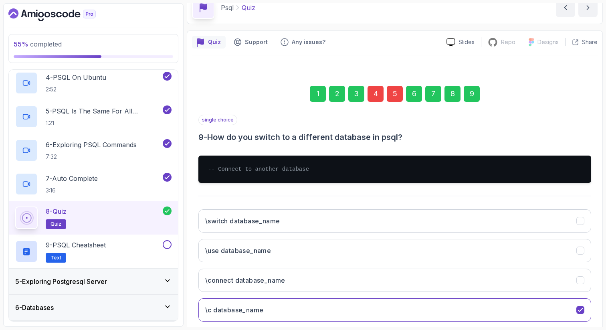
click at [600, 302] on div "Quiz Support Any issues? Slides Repo Repository not available Designs Design no…" at bounding box center [395, 201] width 416 height 343
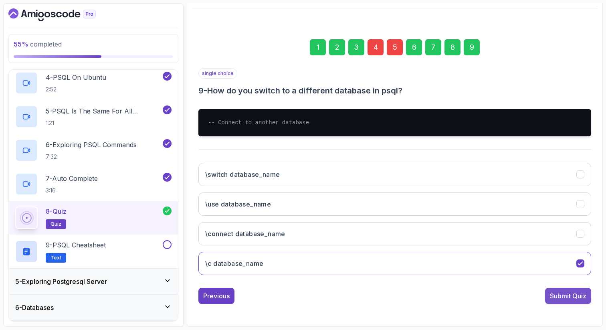
click at [578, 297] on div "Submit Quiz" at bounding box center [568, 296] width 37 height 10
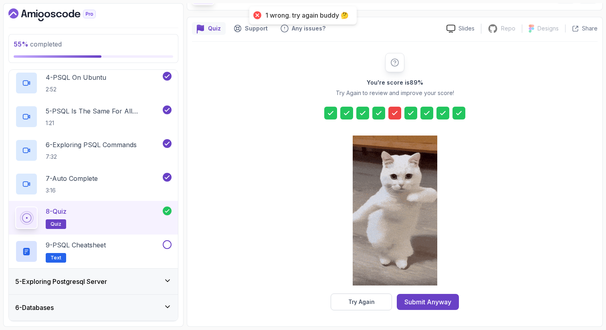
click at [395, 110] on icon at bounding box center [395, 113] width 8 height 8
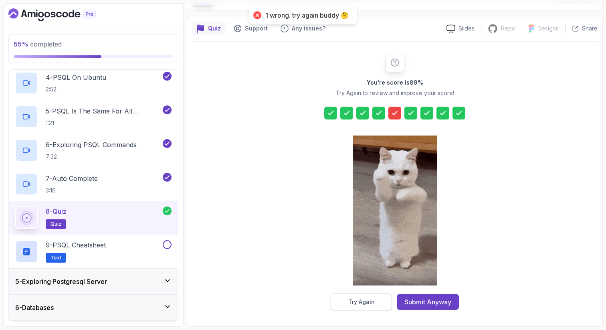
click at [364, 301] on div "Try Again" at bounding box center [362, 302] width 26 height 8
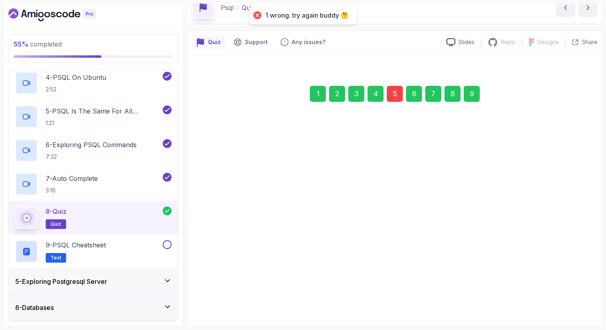
scroll to position [41, 0]
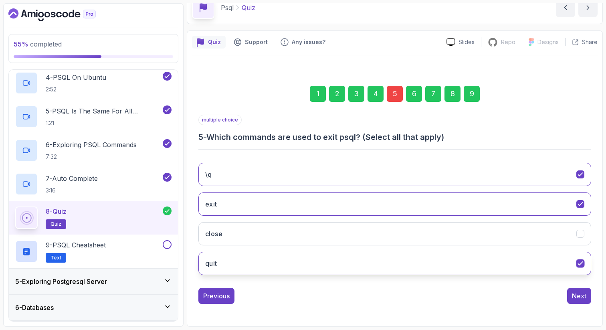
click at [581, 265] on icon "quit" at bounding box center [581, 264] width 8 height 8
click at [467, 95] on div "9" at bounding box center [472, 94] width 16 height 16
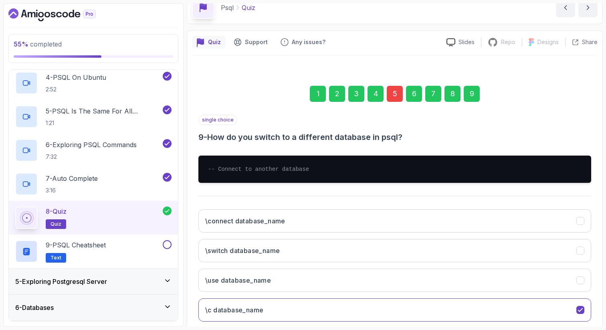
click at [598, 242] on div "1 2 3 4 5 6 7 8 9 single choice 9 - How do you switch to a different database i…" at bounding box center [395, 212] width 406 height 290
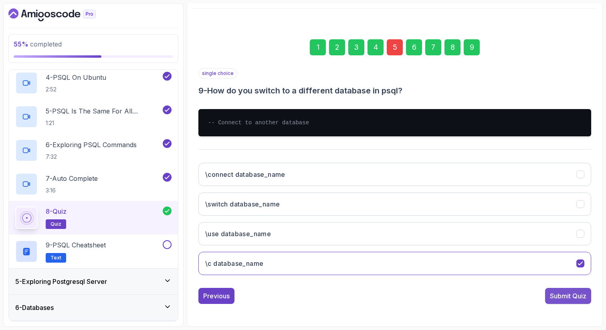
click at [570, 298] on div "Submit Quiz" at bounding box center [568, 296] width 37 height 10
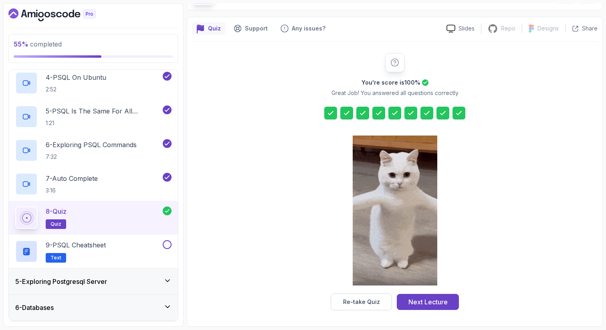
click at [395, 116] on icon at bounding box center [395, 113] width 8 height 8
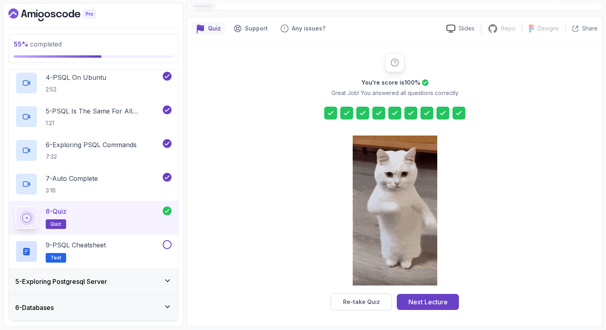
click at [395, 110] on icon at bounding box center [395, 113] width 8 height 8
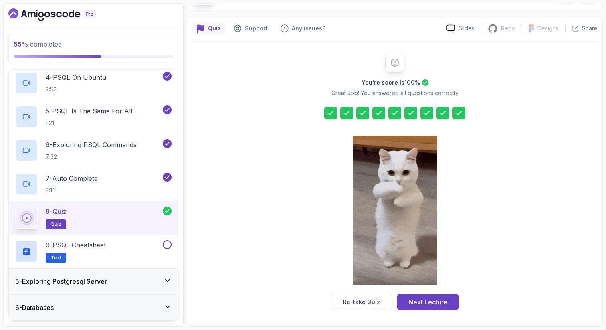
click at [344, 292] on div "You're score is 100 % Great Job! You answered all questions correctly Re-take Q…" at bounding box center [395, 182] width 154 height 258
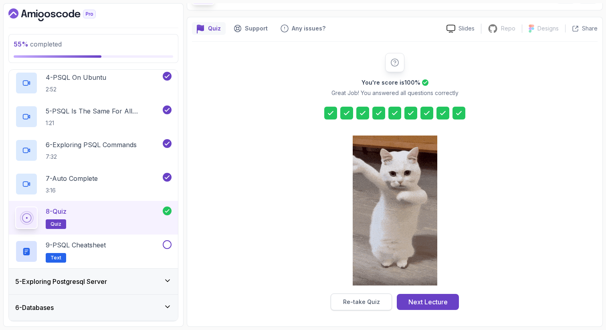
click at [344, 303] on div "Re-take Quiz" at bounding box center [361, 302] width 37 height 8
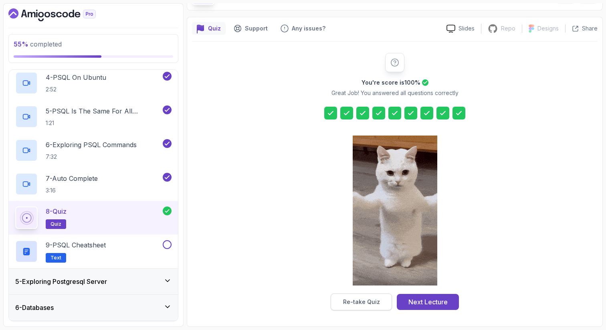
scroll to position [41, 0]
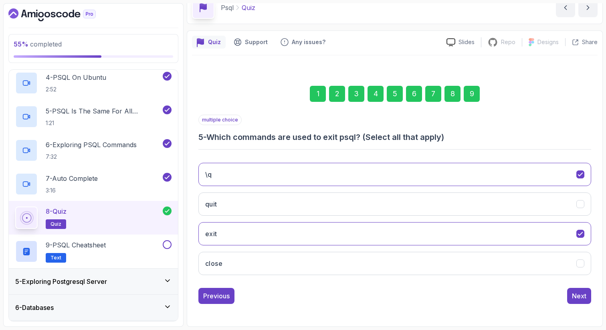
click at [474, 87] on div "9" at bounding box center [472, 94] width 16 height 16
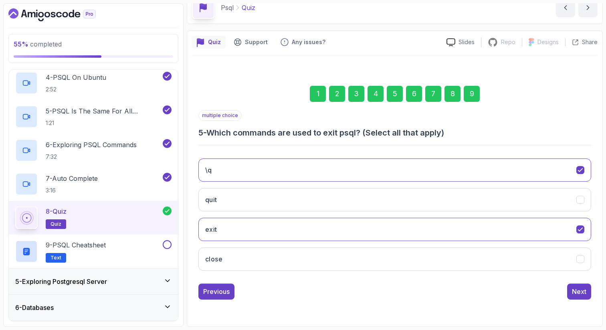
scroll to position [55, 0]
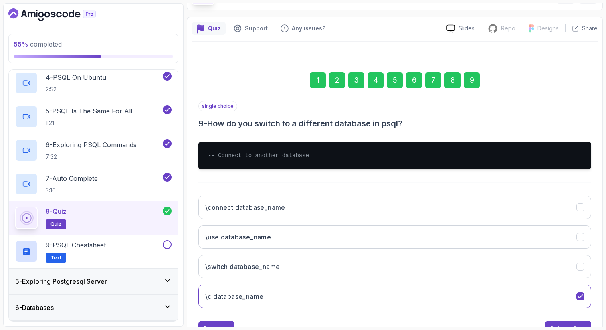
click at [605, 305] on section "55 % completed 1 - Intro 2 - Getting Started With Databases 3 - Postgresql Inst…" at bounding box center [303, 165] width 606 height 330
click at [592, 311] on div "1 2 3 4 5 6 7 8 9 single choice 9 - How do you switch to a different database i…" at bounding box center [395, 198] width 406 height 290
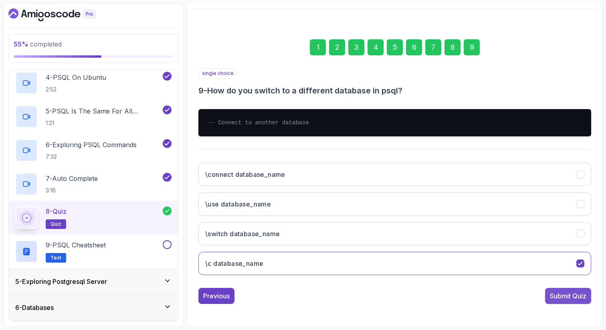
click at [581, 299] on div "Submit Quiz" at bounding box center [568, 296] width 37 height 10
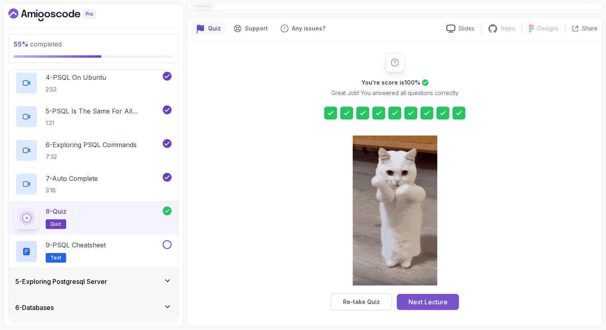
click at [412, 303] on div "Next Lecture" at bounding box center [428, 302] width 39 height 10
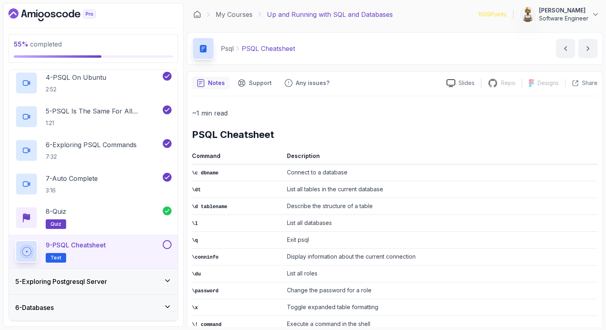
click at [101, 249] on p "9 - PSQL Cheatsheet" at bounding box center [76, 245] width 60 height 10
click at [339, 127] on div "~1 min read PSQL Cheatsheet Command Description \c dbname Connect to a database…" at bounding box center [395, 303] width 406 height 393
click at [169, 246] on button at bounding box center [167, 244] width 9 height 9
drag, startPoint x: 387, startPoint y: 189, endPoint x: 286, endPoint y: 190, distance: 101.1
click at [285, 189] on td "List all tables in the current database" at bounding box center [441, 189] width 314 height 17
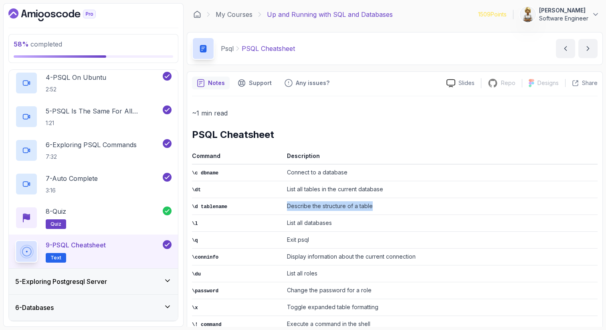
drag, startPoint x: 376, startPoint y: 205, endPoint x: 282, endPoint y: 203, distance: 94.3
click at [282, 203] on tr "\d tablename Describe the structure of a table" at bounding box center [395, 206] width 406 height 17
drag, startPoint x: 333, startPoint y: 223, endPoint x: 279, endPoint y: 223, distance: 54.1
click at [279, 223] on tr "\l List all databases" at bounding box center [395, 223] width 406 height 17
drag, startPoint x: 317, startPoint y: 234, endPoint x: 270, endPoint y: 242, distance: 47.6
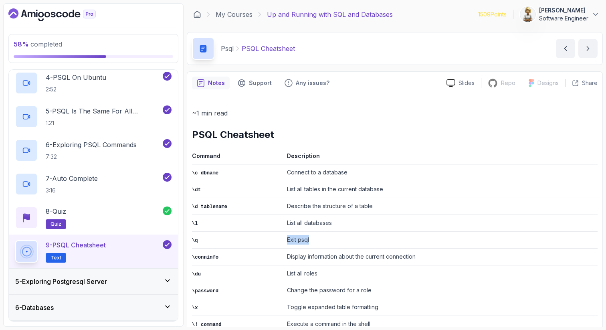
click at [270, 242] on tr "\q Exit psql" at bounding box center [395, 240] width 406 height 17
drag, startPoint x: 428, startPoint y: 256, endPoint x: 284, endPoint y: 254, distance: 144.4
click at [284, 254] on td "Display information about the current connection" at bounding box center [441, 257] width 314 height 17
drag, startPoint x: 329, startPoint y: 268, endPoint x: 273, endPoint y: 270, distance: 55.8
click at [273, 270] on tr "\du List all roles" at bounding box center [395, 274] width 406 height 17
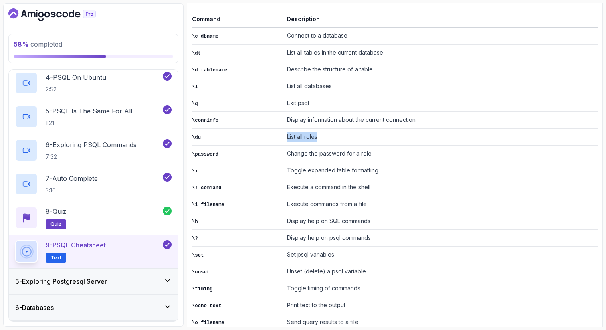
scroll to position [144, 0]
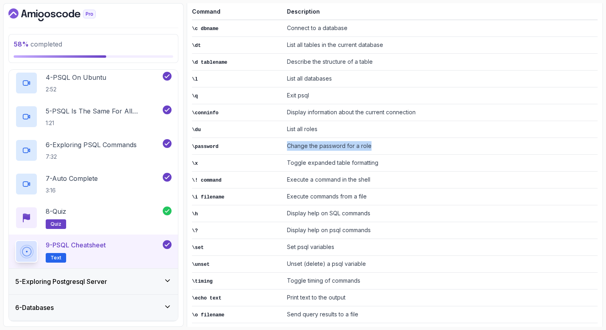
drag, startPoint x: 372, startPoint y: 145, endPoint x: 278, endPoint y: 147, distance: 94.3
click at [277, 147] on tr "\password Change the password for a role" at bounding box center [395, 146] width 406 height 17
drag, startPoint x: 386, startPoint y: 160, endPoint x: 288, endPoint y: 162, distance: 98.3
click at [287, 162] on td "Toggle expanded table formatting" at bounding box center [441, 163] width 314 height 17
drag, startPoint x: 286, startPoint y: 175, endPoint x: 395, endPoint y: 175, distance: 109.1
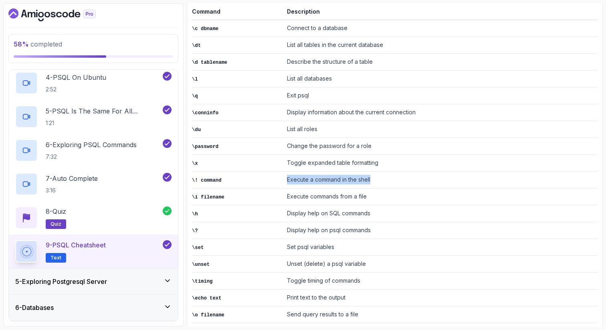
click at [395, 175] on td "Execute a command in the shell" at bounding box center [441, 180] width 314 height 17
drag, startPoint x: 373, startPoint y: 191, endPoint x: 275, endPoint y: 187, distance: 98.0
click at [275, 189] on tr "\i filename Execute commands from a file" at bounding box center [395, 197] width 406 height 17
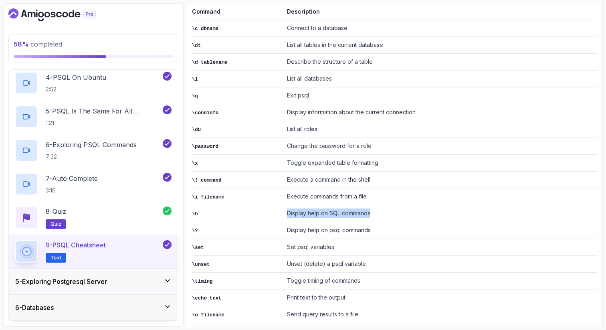
drag, startPoint x: 376, startPoint y: 210, endPoint x: 283, endPoint y: 210, distance: 93.1
click at [283, 210] on tr "\h Display help on SQL commands" at bounding box center [395, 213] width 406 height 17
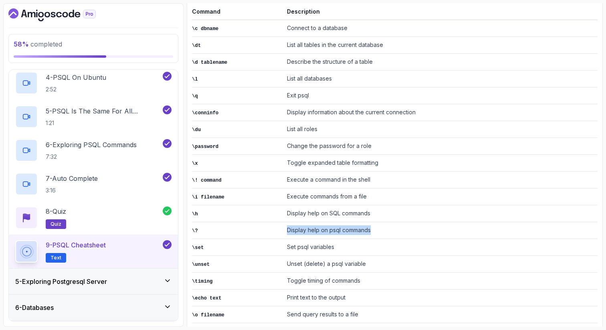
drag, startPoint x: 375, startPoint y: 227, endPoint x: 279, endPoint y: 227, distance: 95.9
click at [279, 227] on tr "\? Display help on psql commands" at bounding box center [395, 230] width 406 height 17
drag, startPoint x: 337, startPoint y: 242, endPoint x: 275, endPoint y: 241, distance: 62.6
click at [275, 242] on tr "\set Set psql variables" at bounding box center [395, 247] width 406 height 17
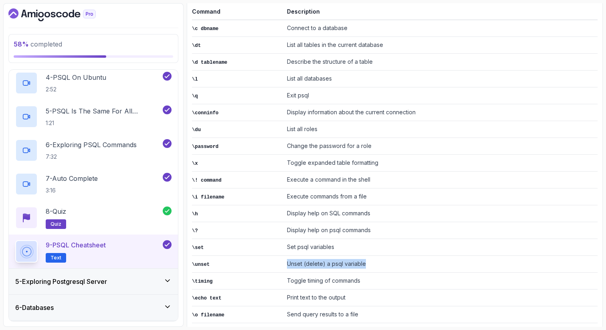
drag, startPoint x: 371, startPoint y: 256, endPoint x: 282, endPoint y: 256, distance: 88.6
click at [282, 256] on tr "\unset Unset (delete) a psql variable" at bounding box center [395, 264] width 406 height 17
drag, startPoint x: 368, startPoint y: 276, endPoint x: 268, endPoint y: 276, distance: 100.3
click at [268, 276] on tr "\timing Toggle timing of commands" at bounding box center [395, 281] width 406 height 17
drag, startPoint x: 352, startPoint y: 290, endPoint x: 276, endPoint y: 290, distance: 75.8
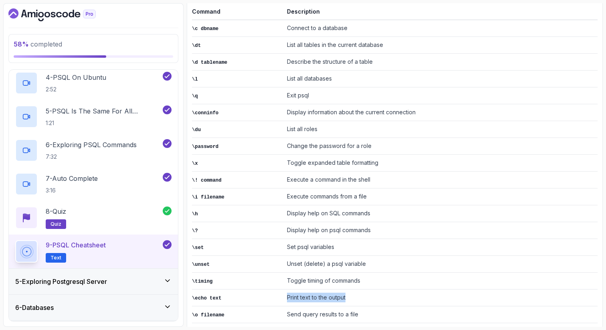
click at [276, 290] on tr "\echo text Print text to the output" at bounding box center [395, 298] width 406 height 17
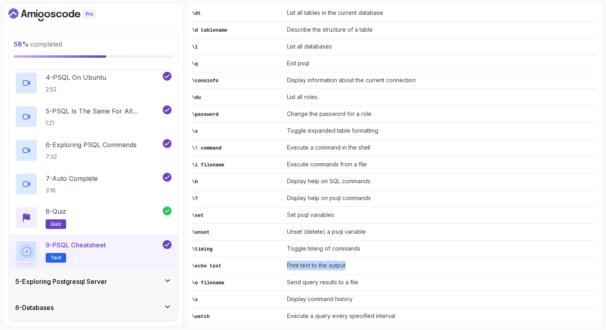
scroll to position [183, 0]
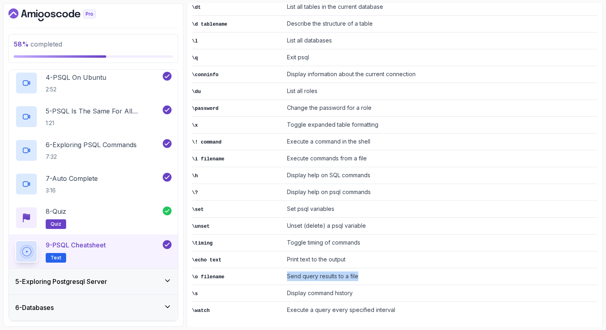
drag, startPoint x: 365, startPoint y: 268, endPoint x: 274, endPoint y: 267, distance: 90.7
click at [274, 268] on tr "\o filename Send query results to a file" at bounding box center [395, 276] width 406 height 17
drag, startPoint x: 359, startPoint y: 287, endPoint x: 262, endPoint y: 286, distance: 96.7
click at [262, 286] on tr "\s Display command history" at bounding box center [395, 293] width 406 height 17
drag, startPoint x: 401, startPoint y: 300, endPoint x: 280, endPoint y: 304, distance: 121.2
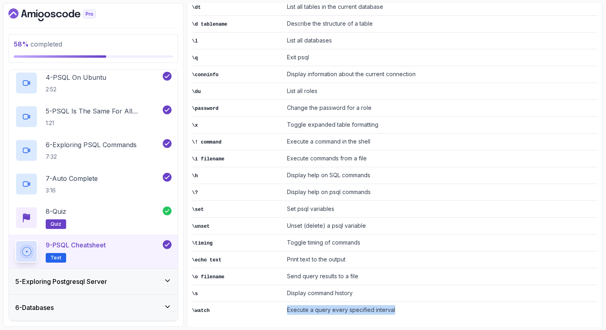
click at [280, 304] on tr "\watch Execute a query every specified interval" at bounding box center [395, 310] width 406 height 17
click at [174, 275] on div "5 - Exploring Postgresql Server" at bounding box center [93, 282] width 169 height 26
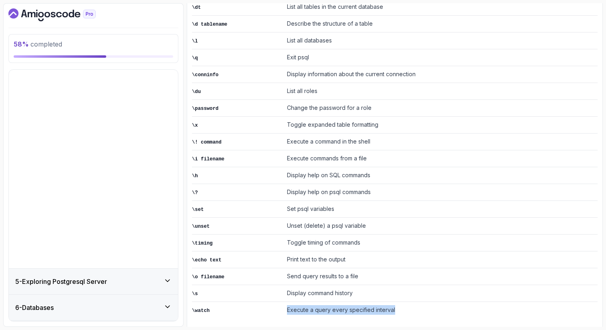
scroll to position [0, 0]
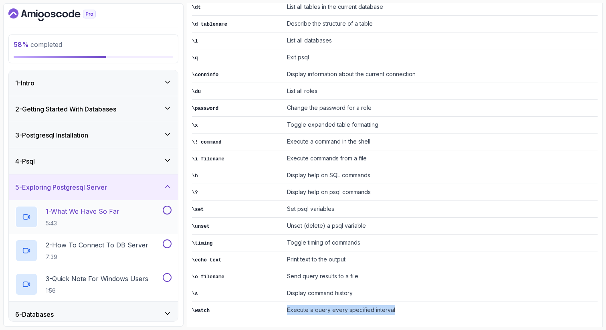
click at [105, 218] on h2 "1 - What We Have So Far 5:43" at bounding box center [83, 217] width 74 height 21
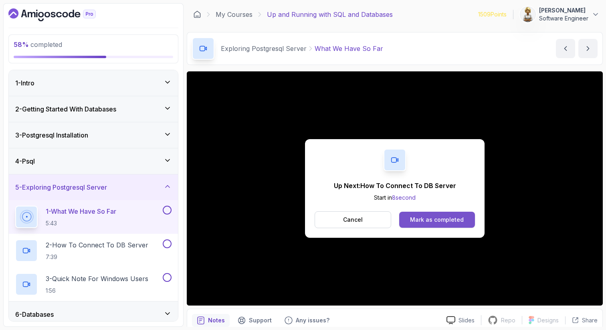
click at [439, 219] on div "Mark as completed" at bounding box center [437, 220] width 54 height 8
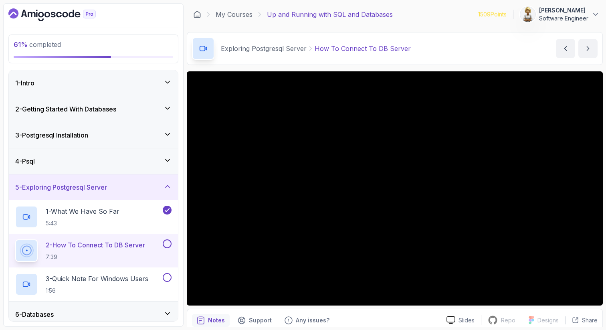
click at [117, 248] on p "2 - How To Connect To DB Server" at bounding box center [95, 245] width 99 height 10
